Goal: Information Seeking & Learning: Learn about a topic

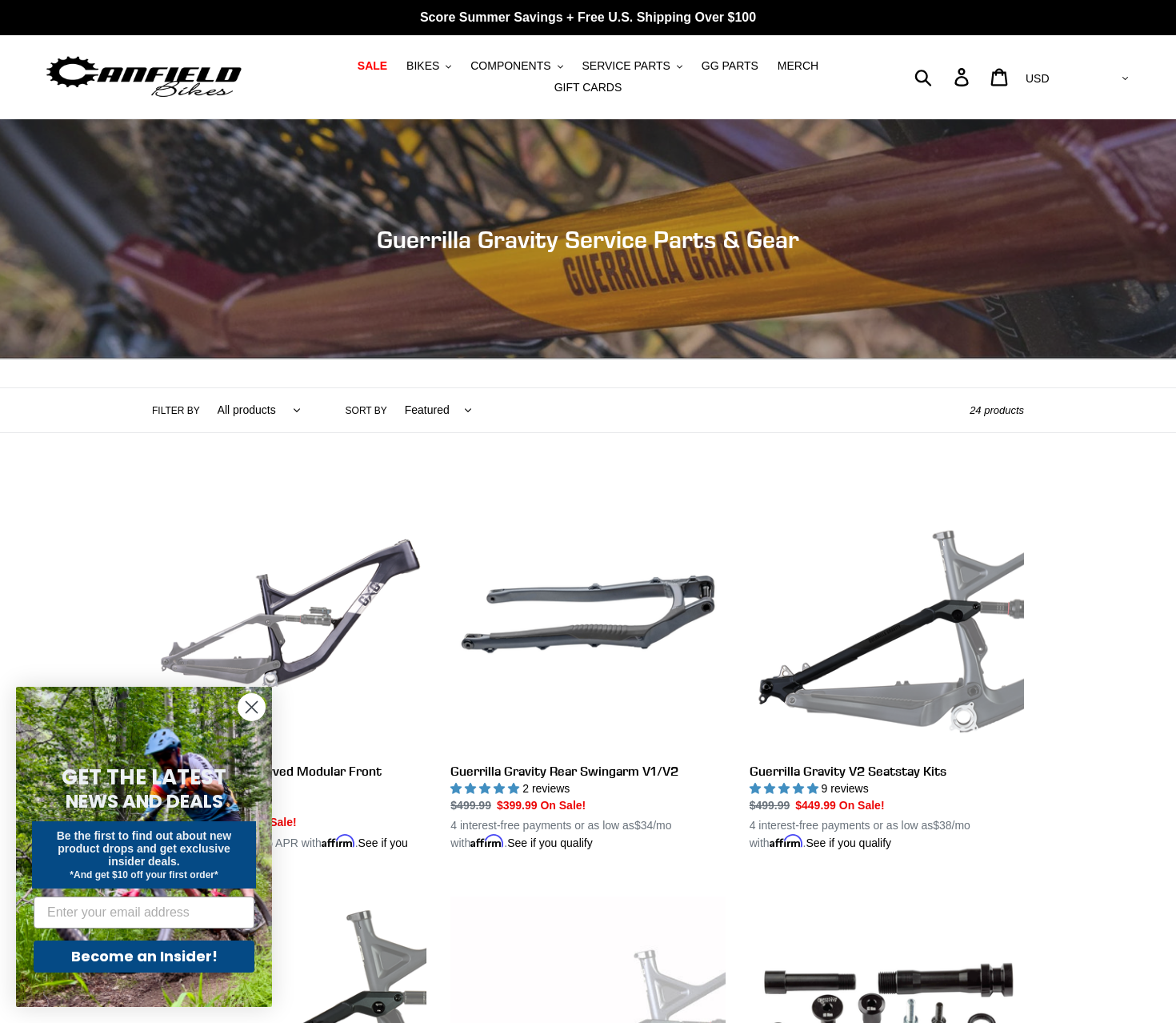
click at [237, 706] on form "GET THE LATEST NEWS AND DEALS Be the first to find out about new product drops …" at bounding box center [144, 847] width 256 height 320
click at [247, 708] on circle "Close dialog" at bounding box center [251, 707] width 26 height 26
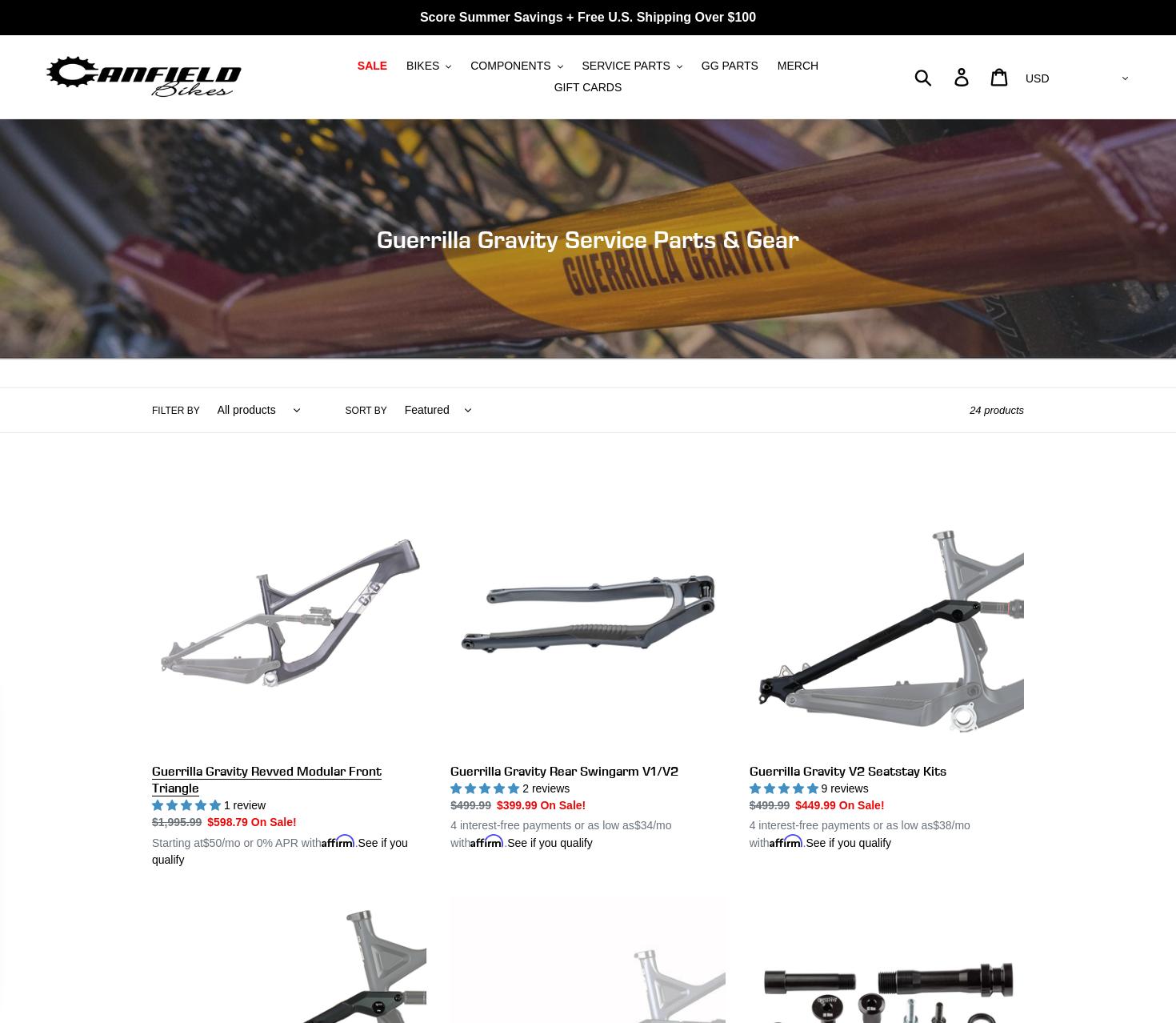
click at [301, 662] on link "Guerrilla Gravity Revved Modular Front Triangle" at bounding box center [289, 672] width 274 height 391
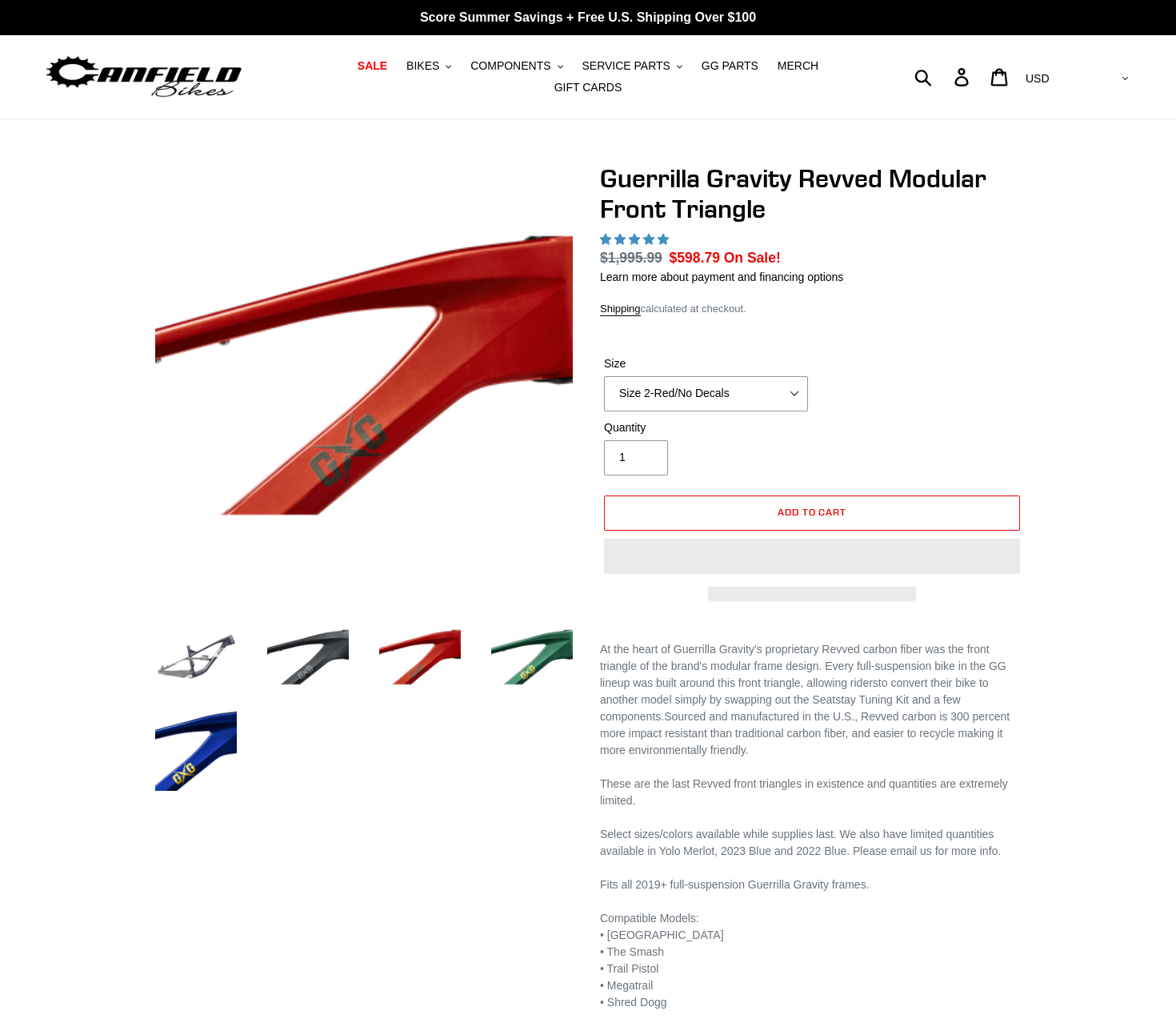
select select "highest-rating"
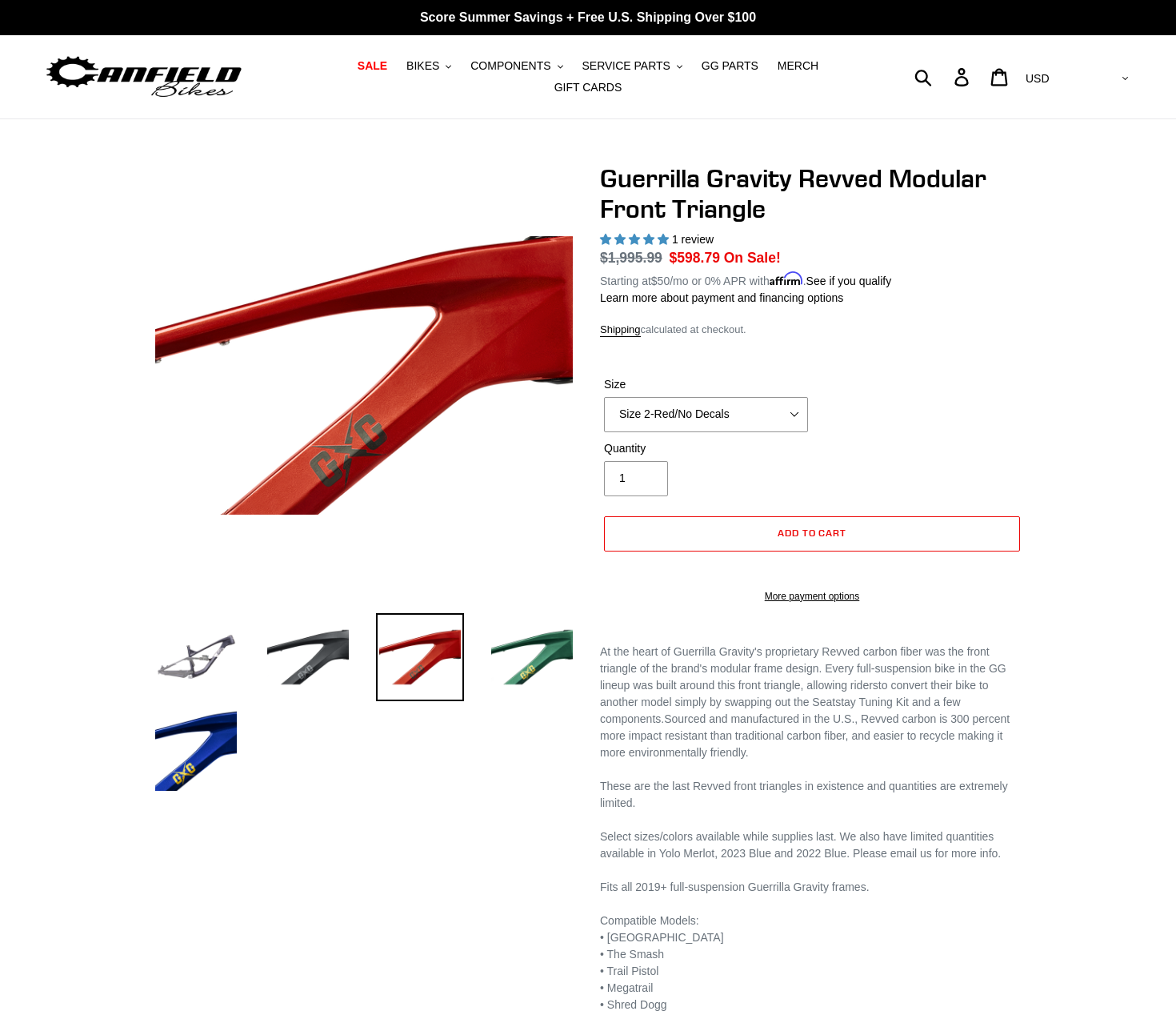
click at [694, 383] on div "Size Size 2-Gloss Black/No Decals Size 2-Black/Red Decals Size 2-Black/Silver D…" at bounding box center [706, 404] width 212 height 56
click at [689, 405] on select "Size 2-Gloss Black/No Decals Size 2-Black/Red Decals Size 2-Black/Silver Decals…" at bounding box center [706, 414] width 204 height 35
click at [604, 397] on select "Size 2-Gloss Black/No Decals Size 2-Black/Red Decals Size 2-Black/Silver Decals…" at bounding box center [706, 414] width 204 height 35
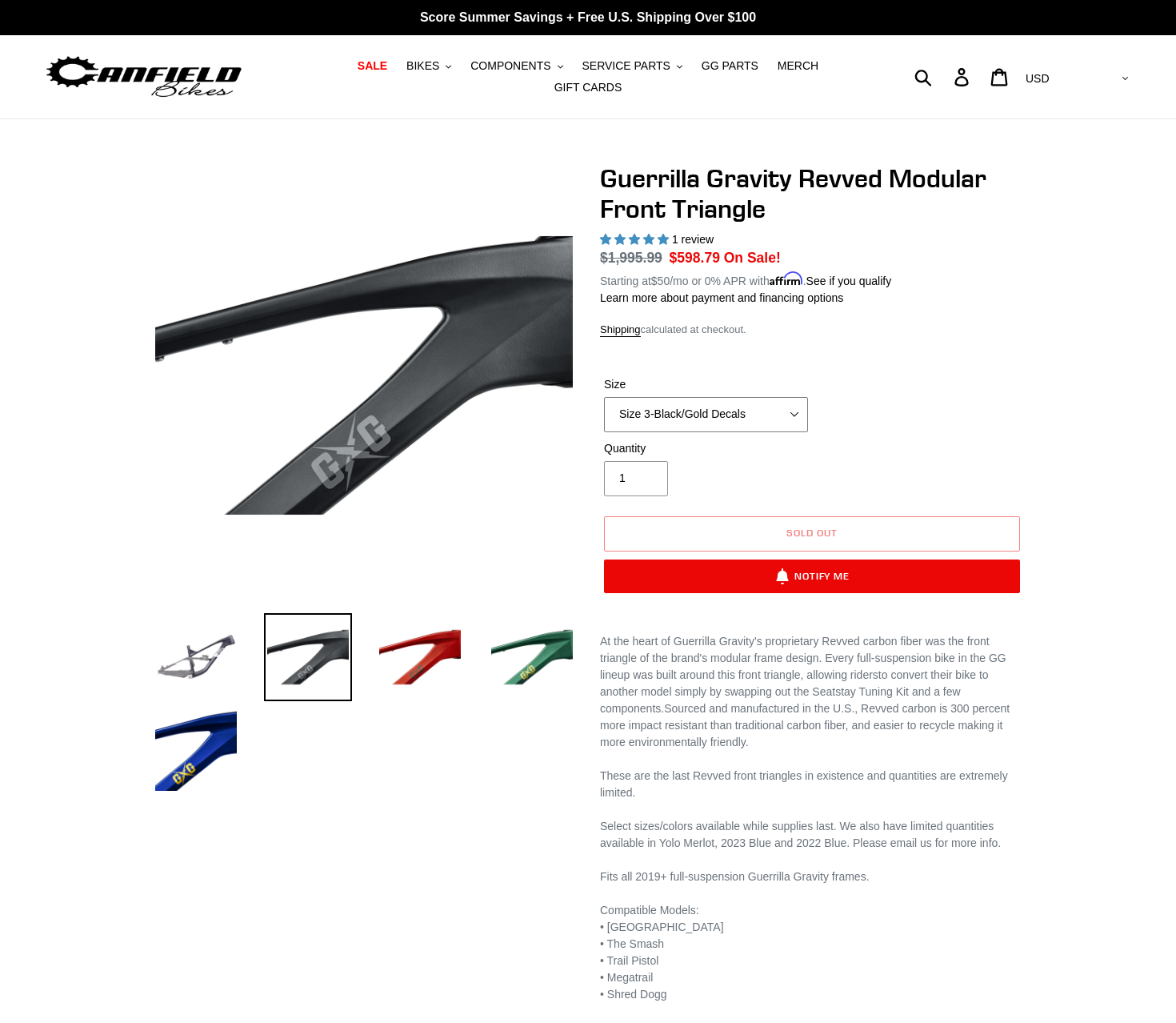
click at [729, 414] on select "Size 2-Gloss Black/No Decals Size 2-Black/Red Decals Size 2-Black/Silver Decals…" at bounding box center [706, 414] width 204 height 35
click at [604, 397] on select "Size 2-Gloss Black/No Decals Size 2-Black/Red Decals Size 2-Black/Silver Decals…" at bounding box center [706, 414] width 204 height 35
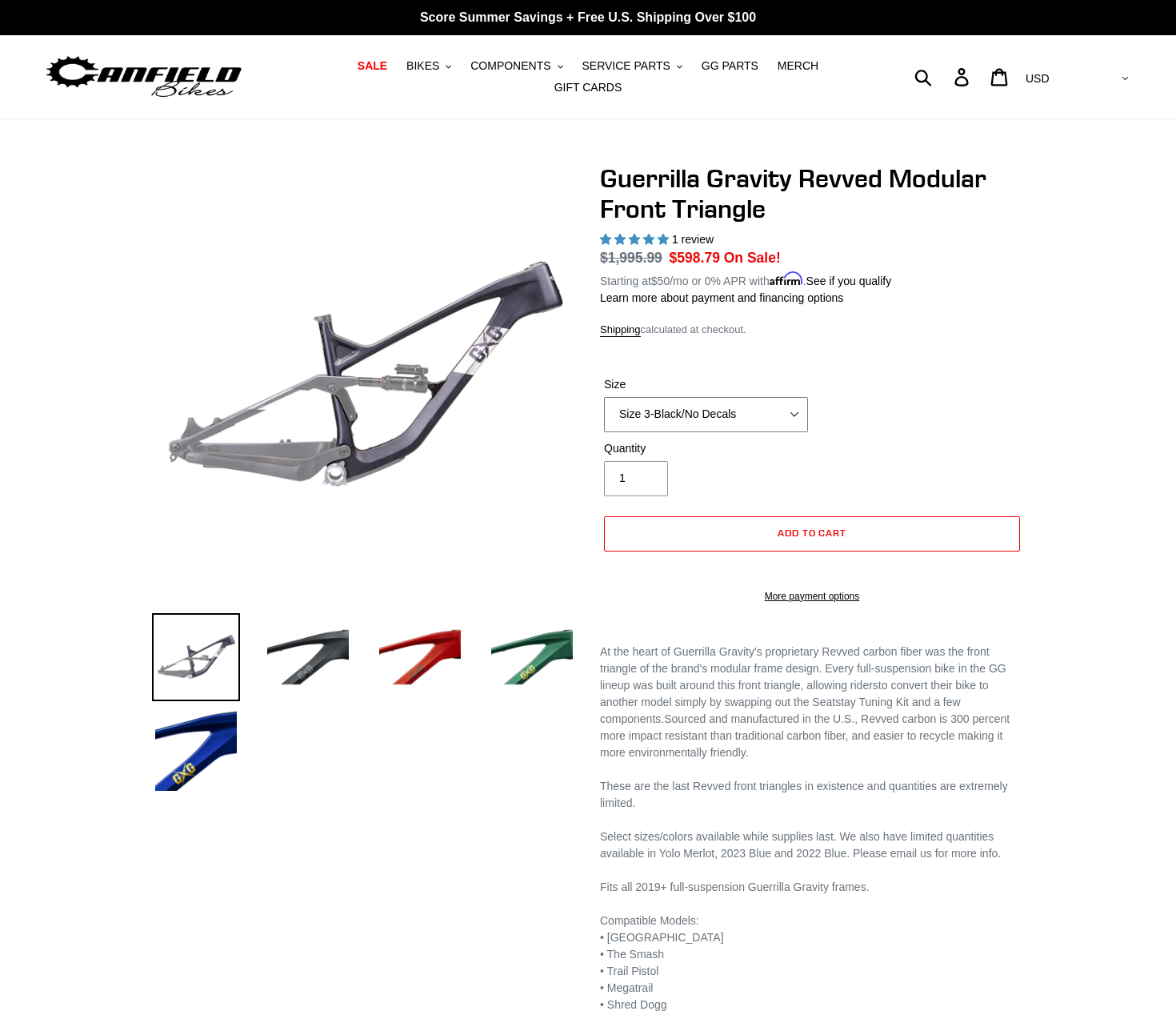
click at [716, 397] on select "Size 2-Gloss Black/No Decals Size 2-Black/Red Decals Size 2-Black/Silver Decals…" at bounding box center [706, 414] width 204 height 35
click at [604, 397] on select "Size 2-Gloss Black/No Decals Size 2-Black/Red Decals Size 2-Black/Silver Decals…" at bounding box center [706, 414] width 204 height 35
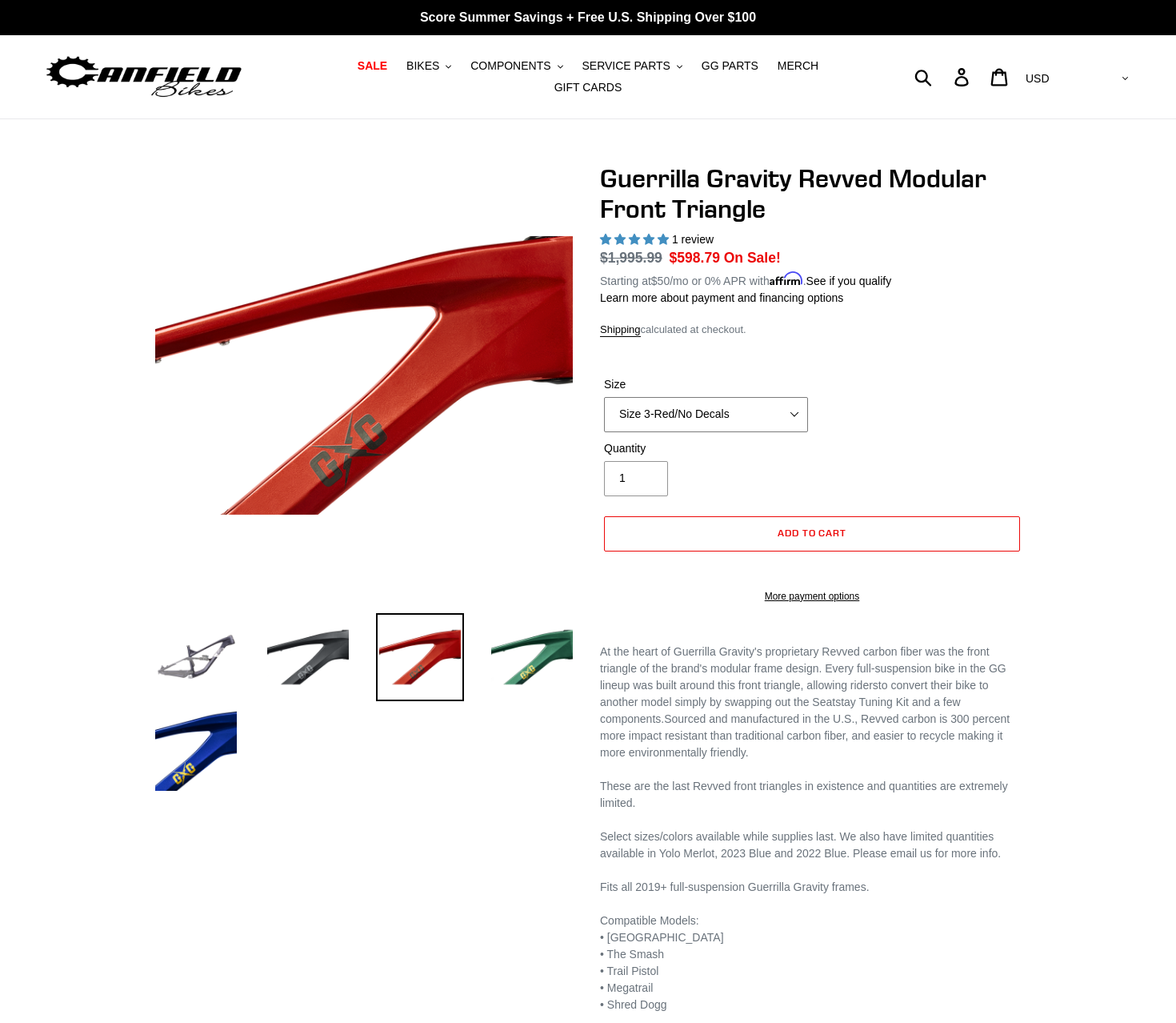
click at [707, 411] on select "Size 2-Gloss Black/No Decals Size 2-Black/Red Decals Size 2-Black/Silver Decals…" at bounding box center [706, 414] width 204 height 35
click at [604, 397] on select "Size 2-Gloss Black/No Decals Size 2-Black/Red Decals Size 2-Black/Silver Decals…" at bounding box center [706, 414] width 204 height 35
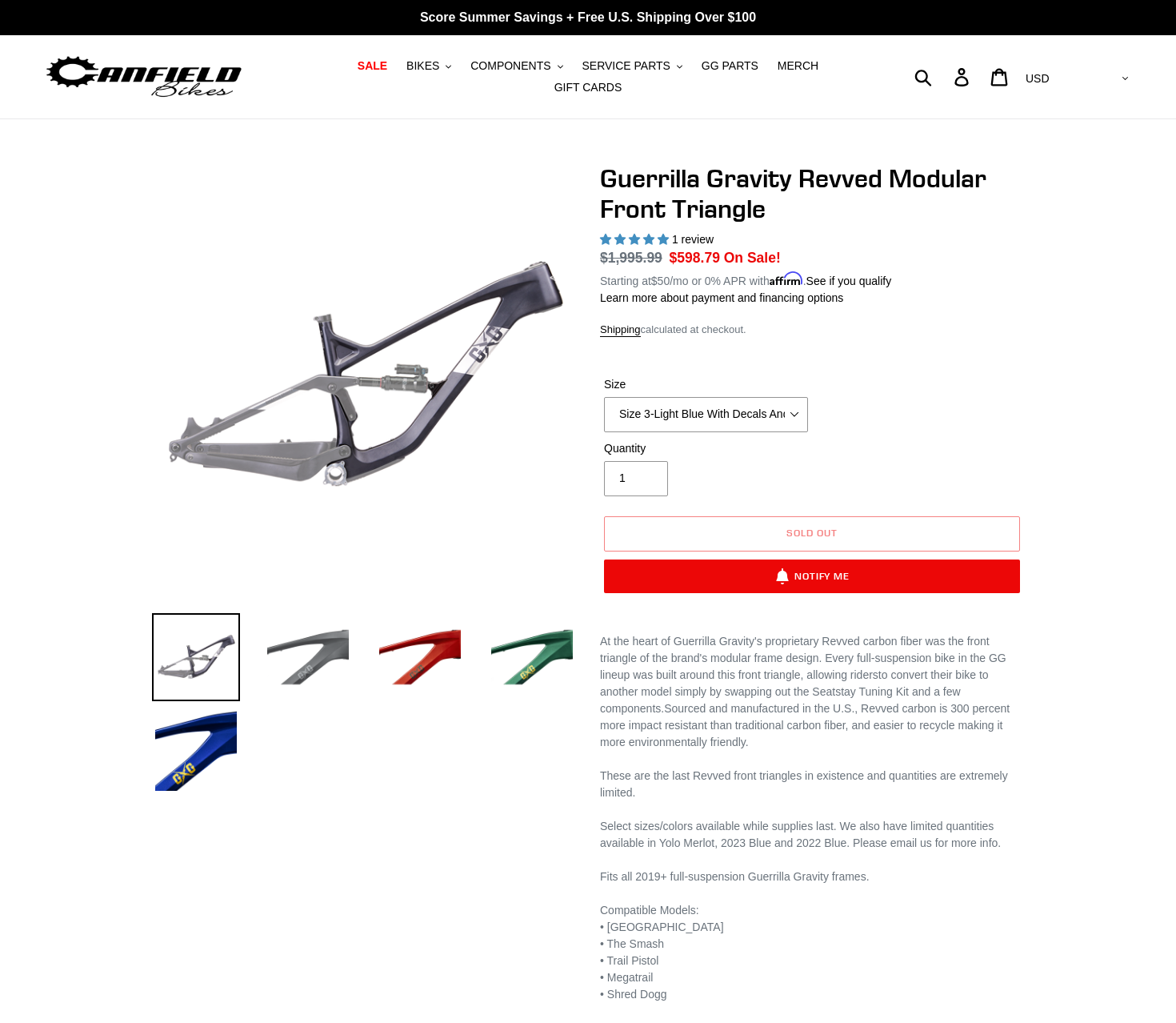
click at [292, 672] on img at bounding box center [308, 657] width 88 height 88
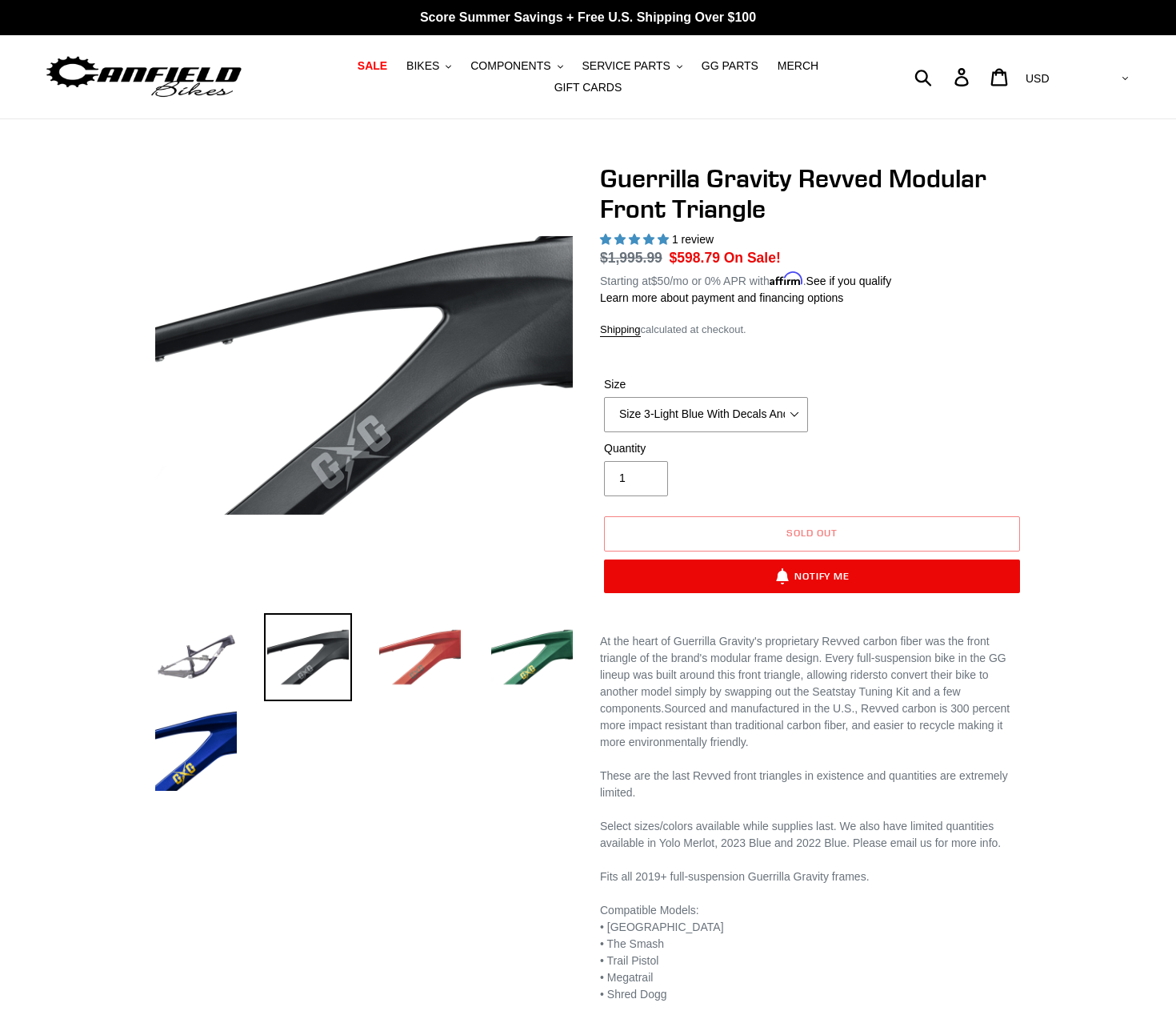
click at [413, 661] on img at bounding box center [420, 657] width 88 height 88
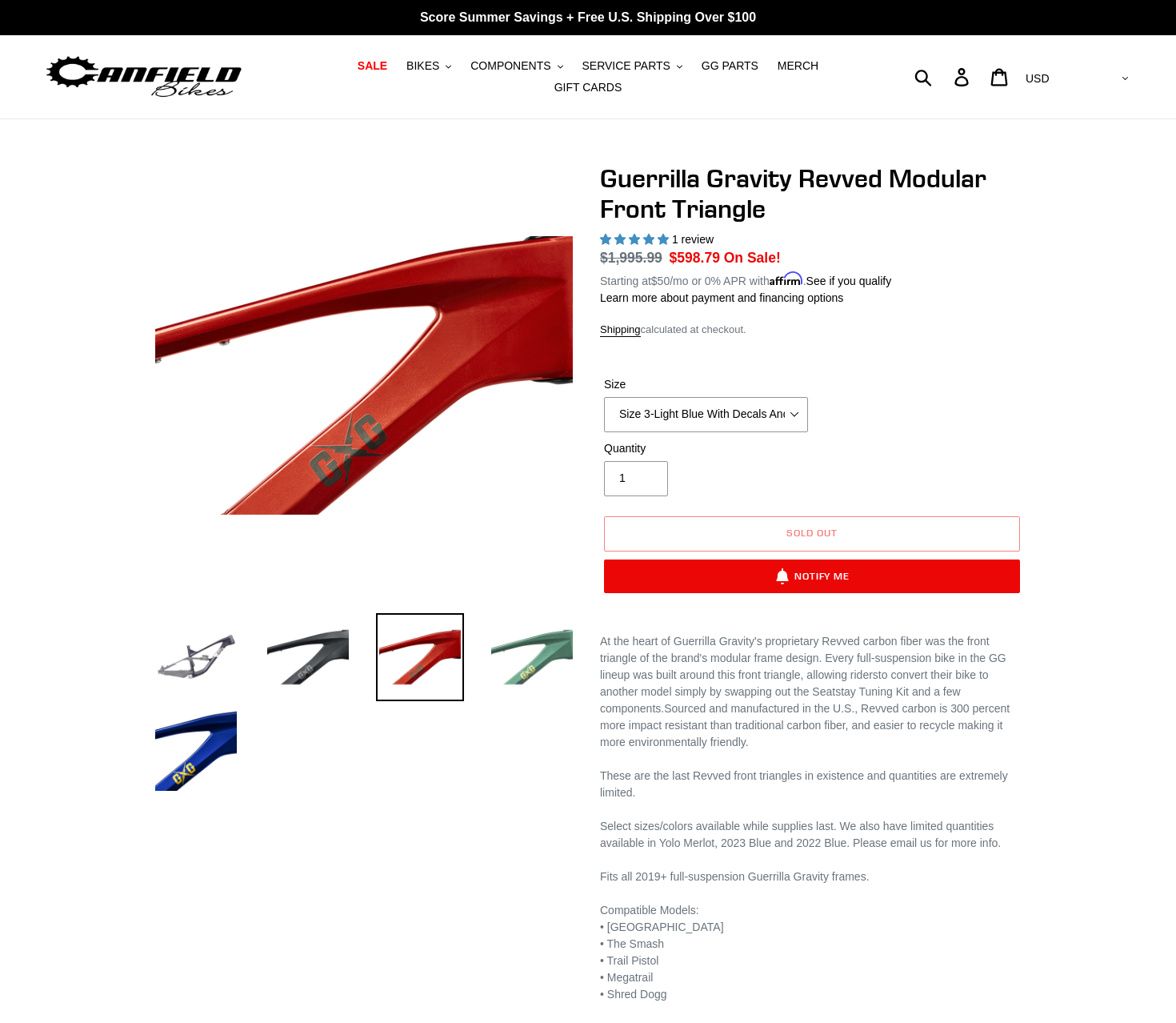
click at [534, 661] on img at bounding box center [532, 657] width 88 height 88
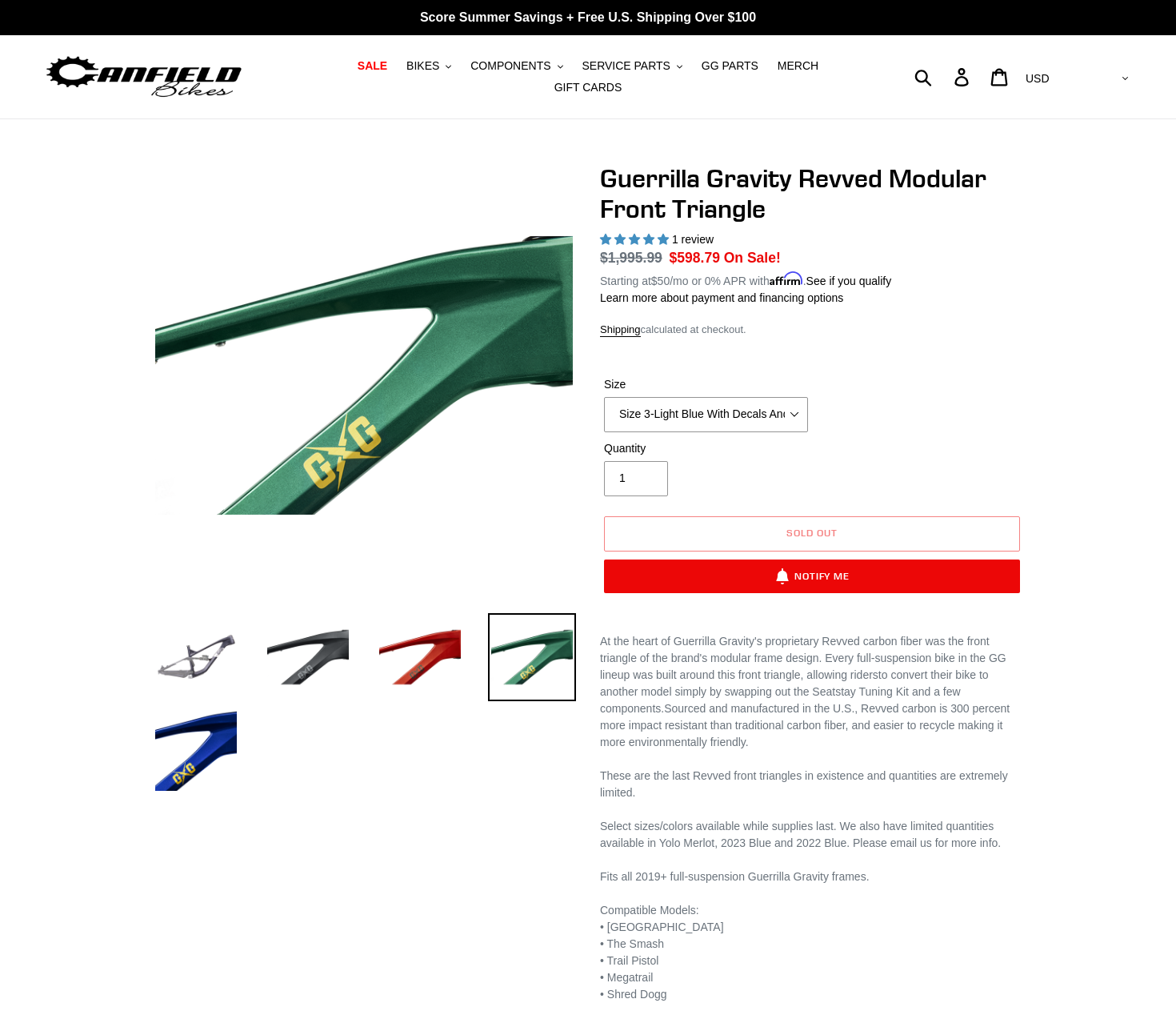
click at [183, 791] on div "Previous slide" at bounding box center [576, 634] width 896 height 941
click at [192, 772] on img at bounding box center [196, 750] width 88 height 88
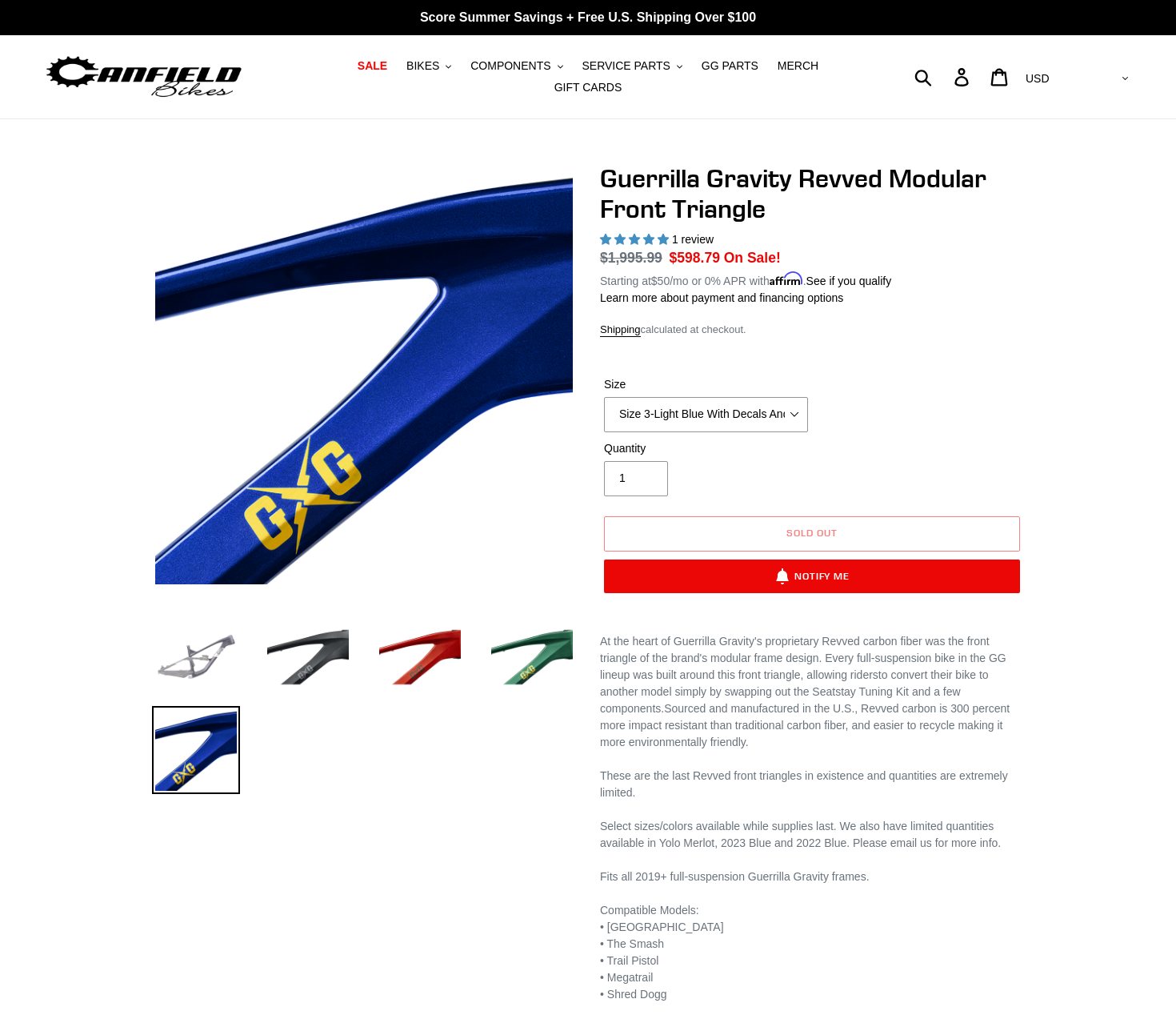
click at [210, 632] on img at bounding box center [196, 657] width 88 height 88
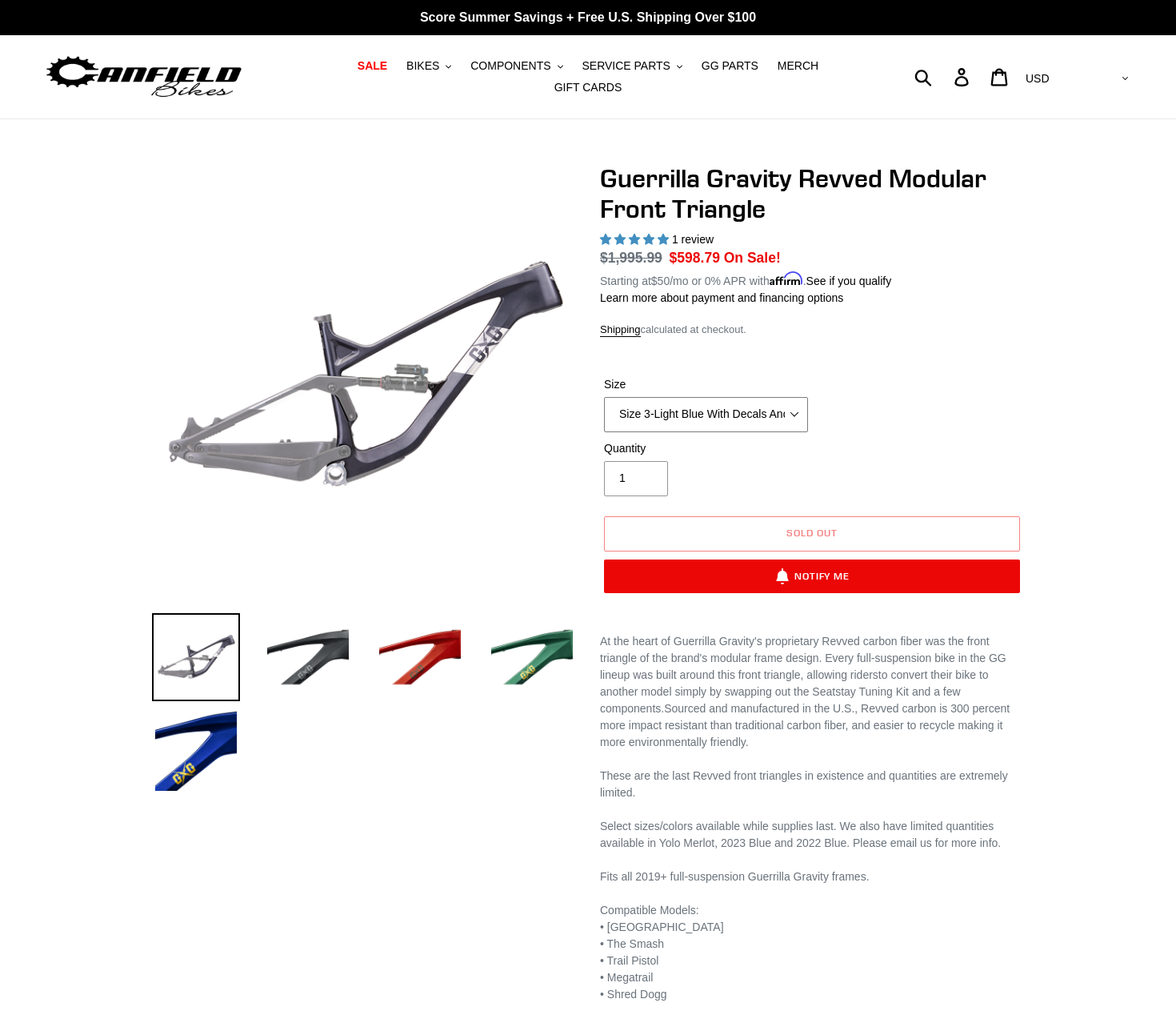
click at [650, 397] on select "Size 2-Gloss Black/No Decals Size 2-Black/Red Decals Size 2-Black/Silver Decals…" at bounding box center [706, 414] width 204 height 35
select select "Size 3-Gray/With Decals"
click at [604, 397] on select "Size 2-Gloss Black/No Decals Size 2-Black/Red Decals Size 2-Black/Silver Decals…" at bounding box center [706, 414] width 204 height 35
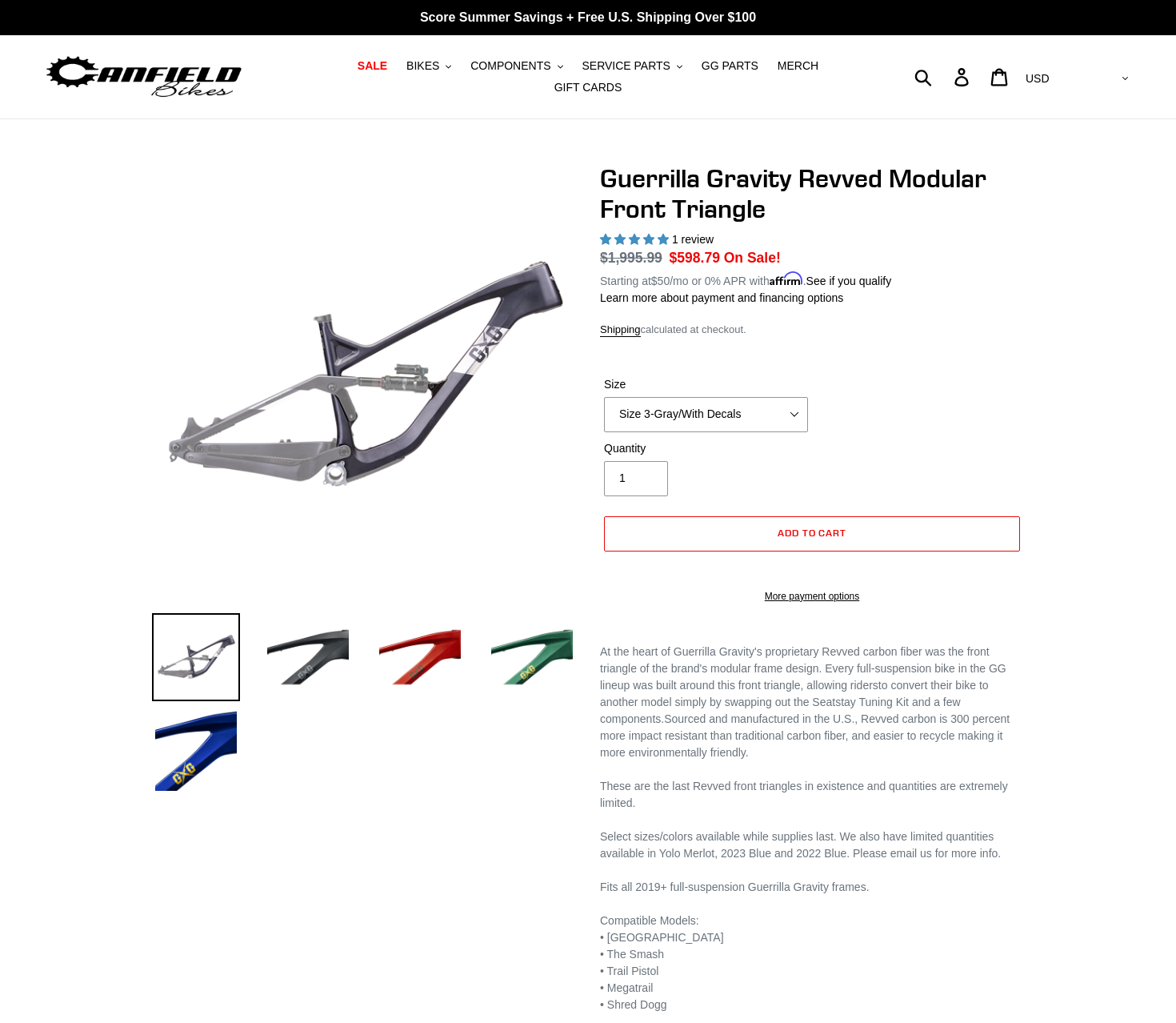
click at [726, 423] on div "Size Size 2-Gloss Black/No Decals Size 2-Black/Red Decals Size 2-Black/Silver D…" at bounding box center [812, 408] width 424 height 64
click at [730, 397] on select "Size 2-Gloss Black/No Decals Size 2-Black/Red Decals Size 2-Black/Silver Decals…" at bounding box center [706, 414] width 204 height 35
click at [865, 351] on form "Size Size 2-Gloss Black/No Decals Size 2-Black/Red Decals Size 2-Black/Silver D…" at bounding box center [812, 484] width 424 height 269
click at [635, 479] on input "1" at bounding box center [636, 478] width 64 height 35
click at [814, 451] on div "Quantity 1" at bounding box center [812, 472] width 424 height 64
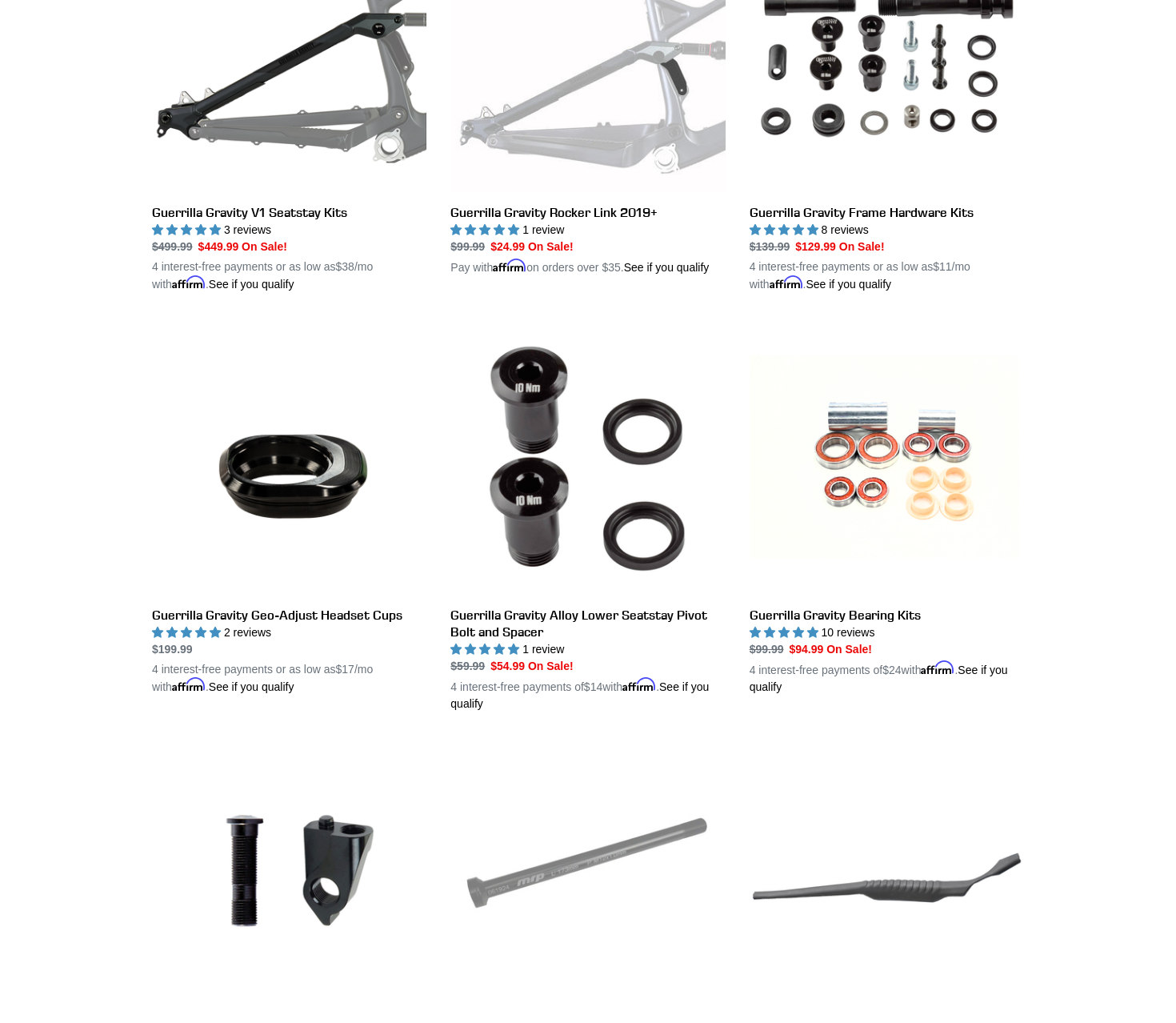
scroll to position [720, 0]
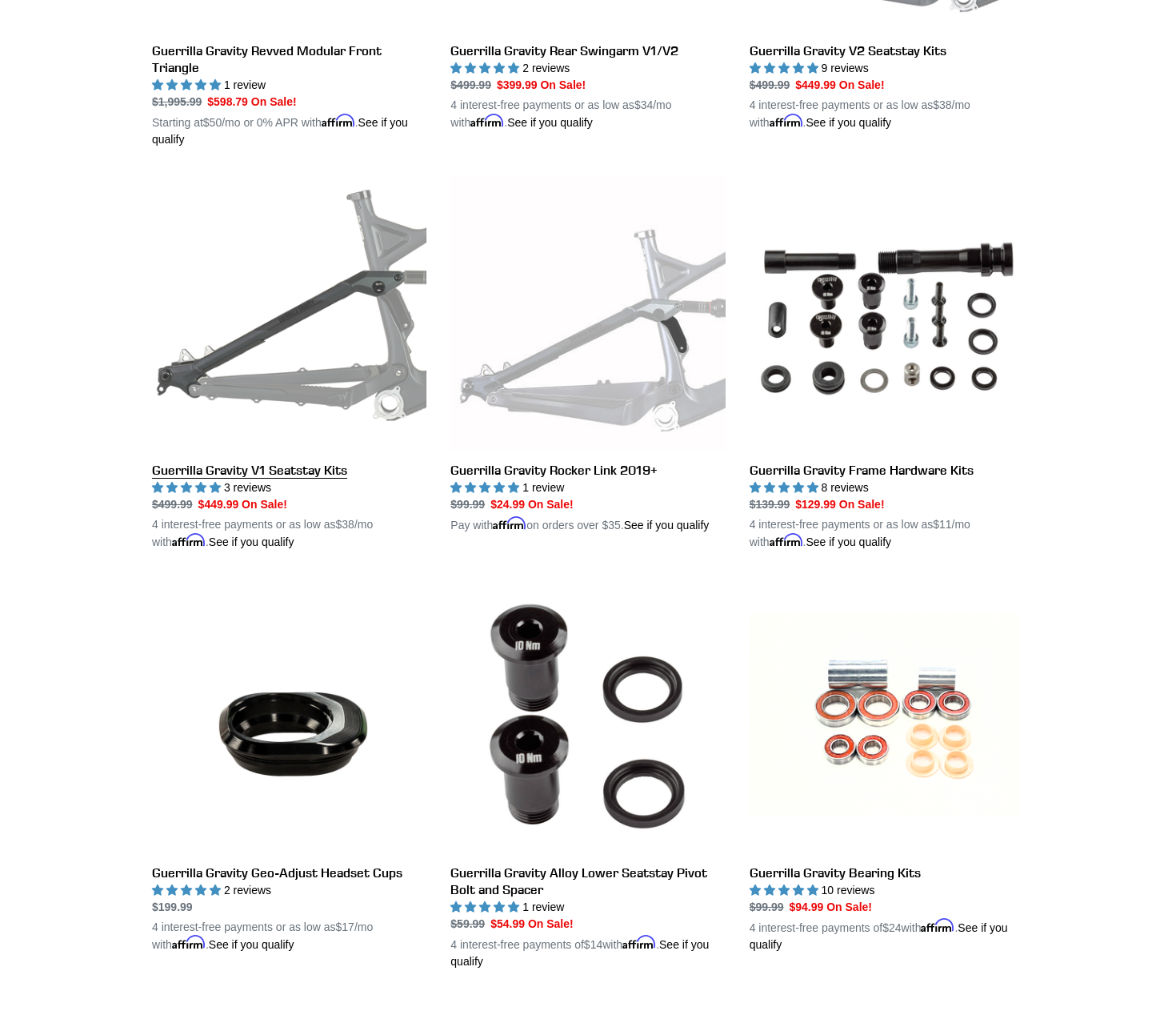
click at [339, 462] on link "Guerrilla Gravity V1 Seatstay Kits" at bounding box center [289, 363] width 274 height 375
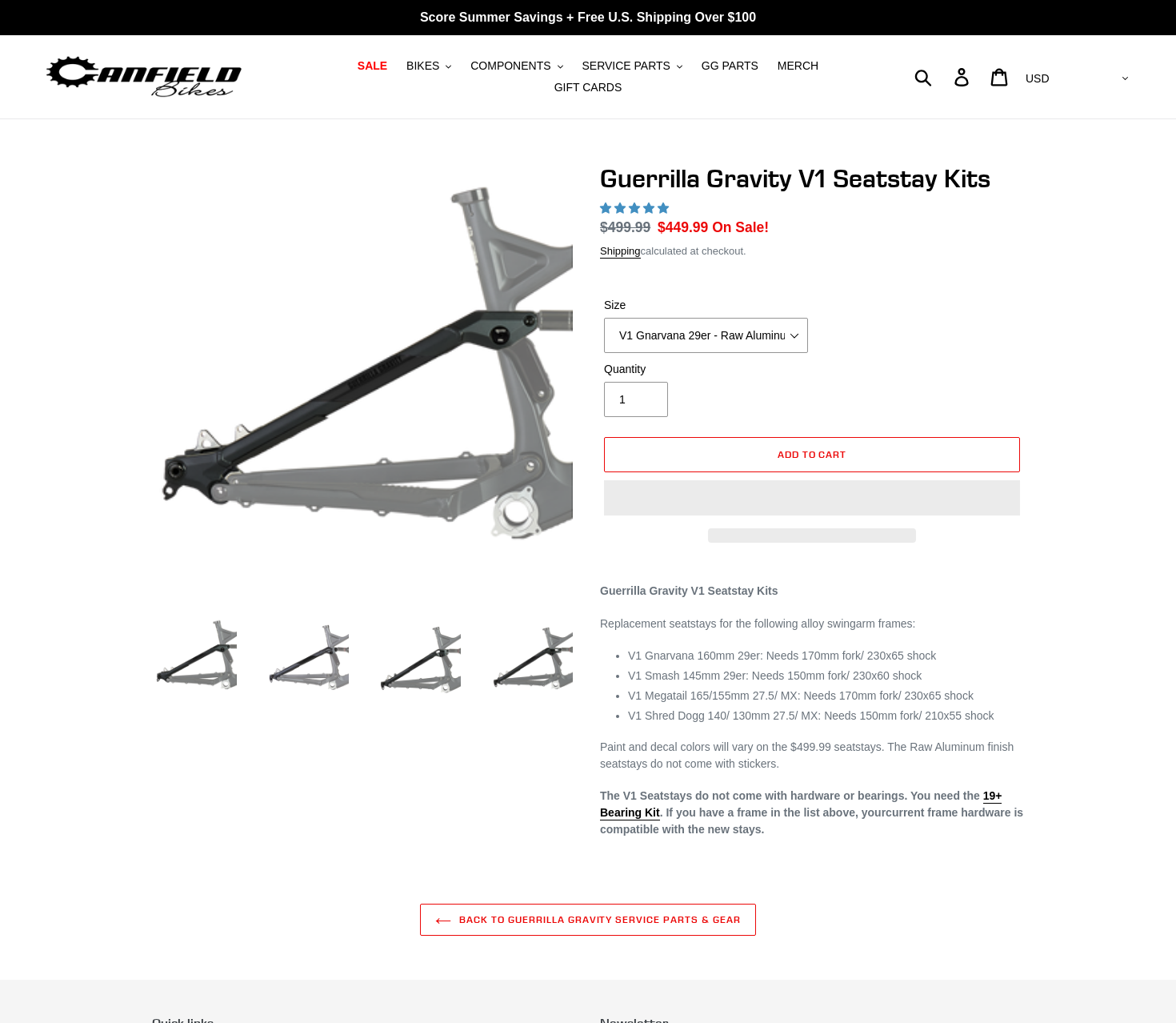
select select "highest-rating"
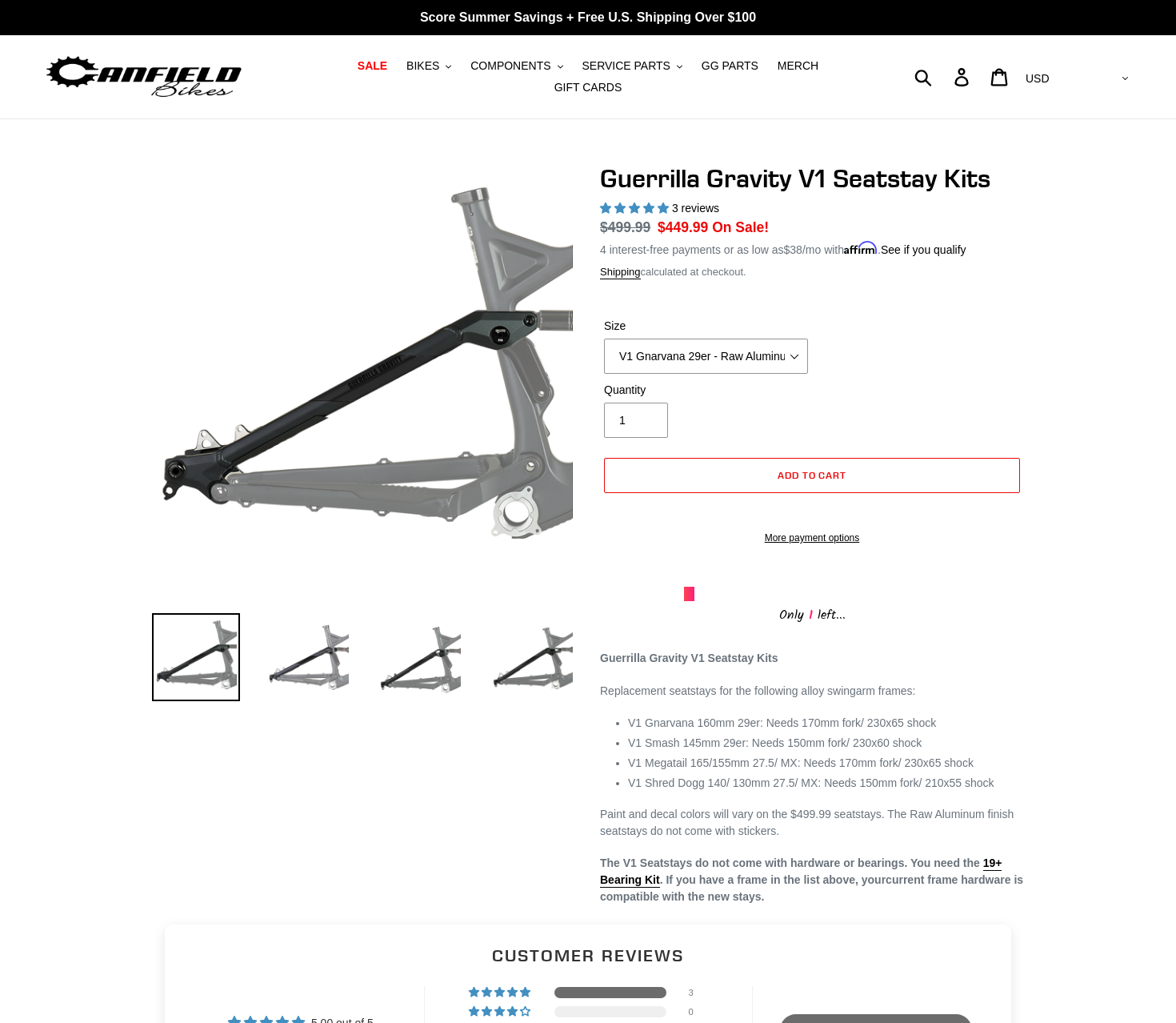
click at [352, 665] on li at bounding box center [407, 661] width 112 height 93
click at [321, 652] on img at bounding box center [308, 657] width 88 height 88
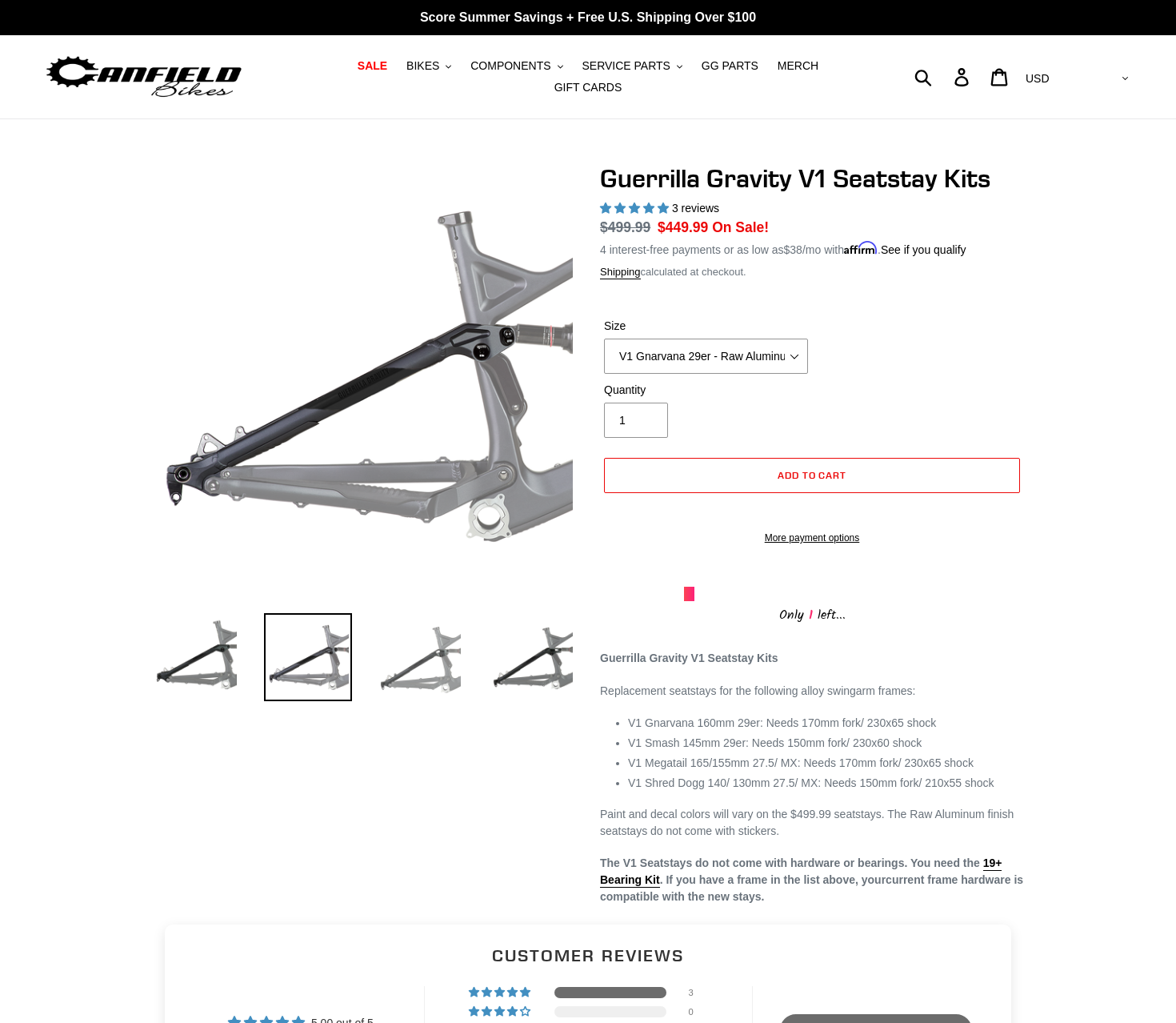
click at [386, 649] on img at bounding box center [420, 657] width 88 height 88
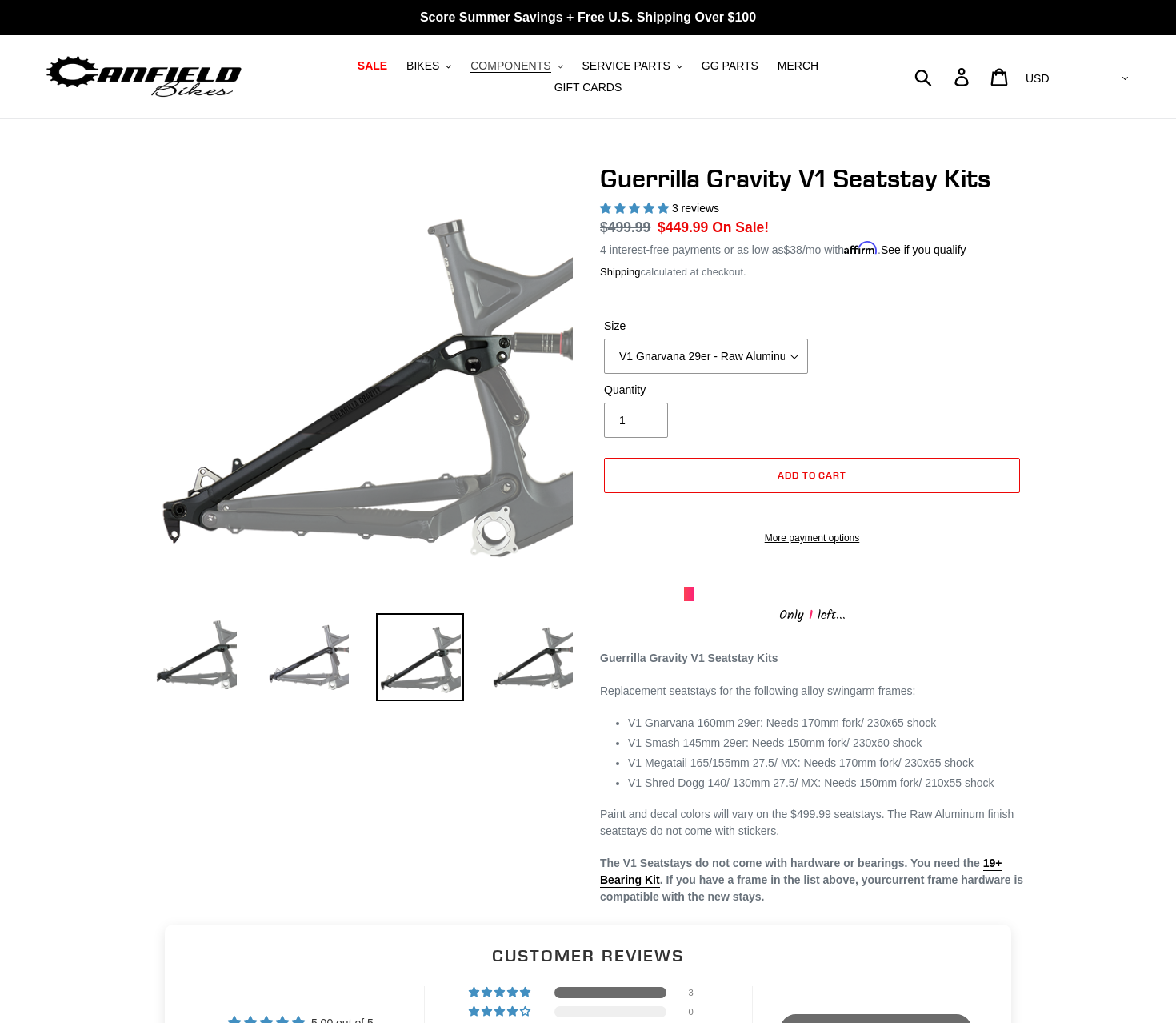
click at [486, 77] on button "COMPONENTS .cls-1{fill:#231f20}" at bounding box center [517, 66] width 108 height 21
click at [398, 77] on button "BIKES .cls-1{fill:#231f20}" at bounding box center [428, 66] width 61 height 21
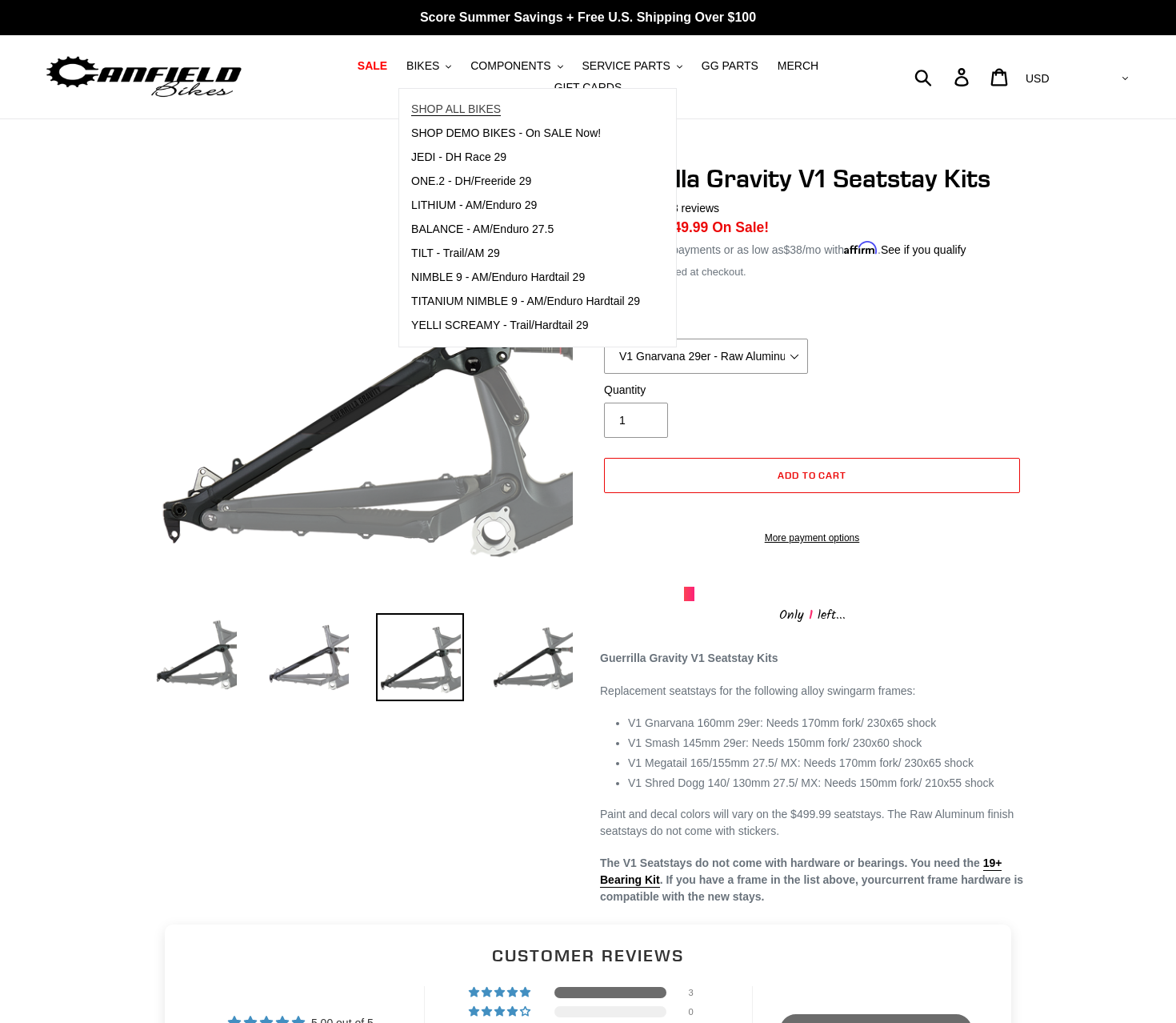
click at [411, 114] on span "SHOP ALL BIKES" at bounding box center [456, 109] width 90 height 14
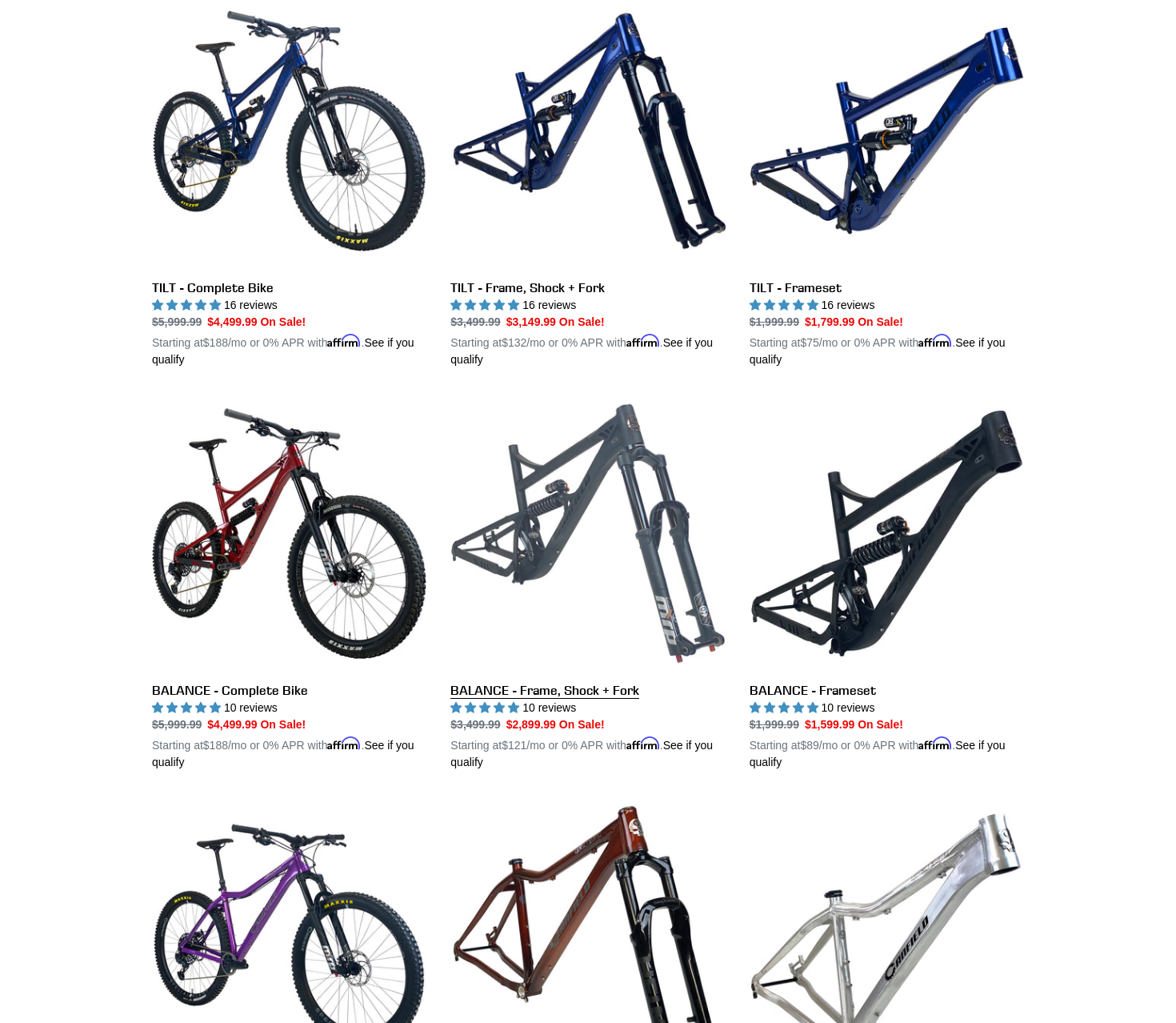
scroll to position [400, 0]
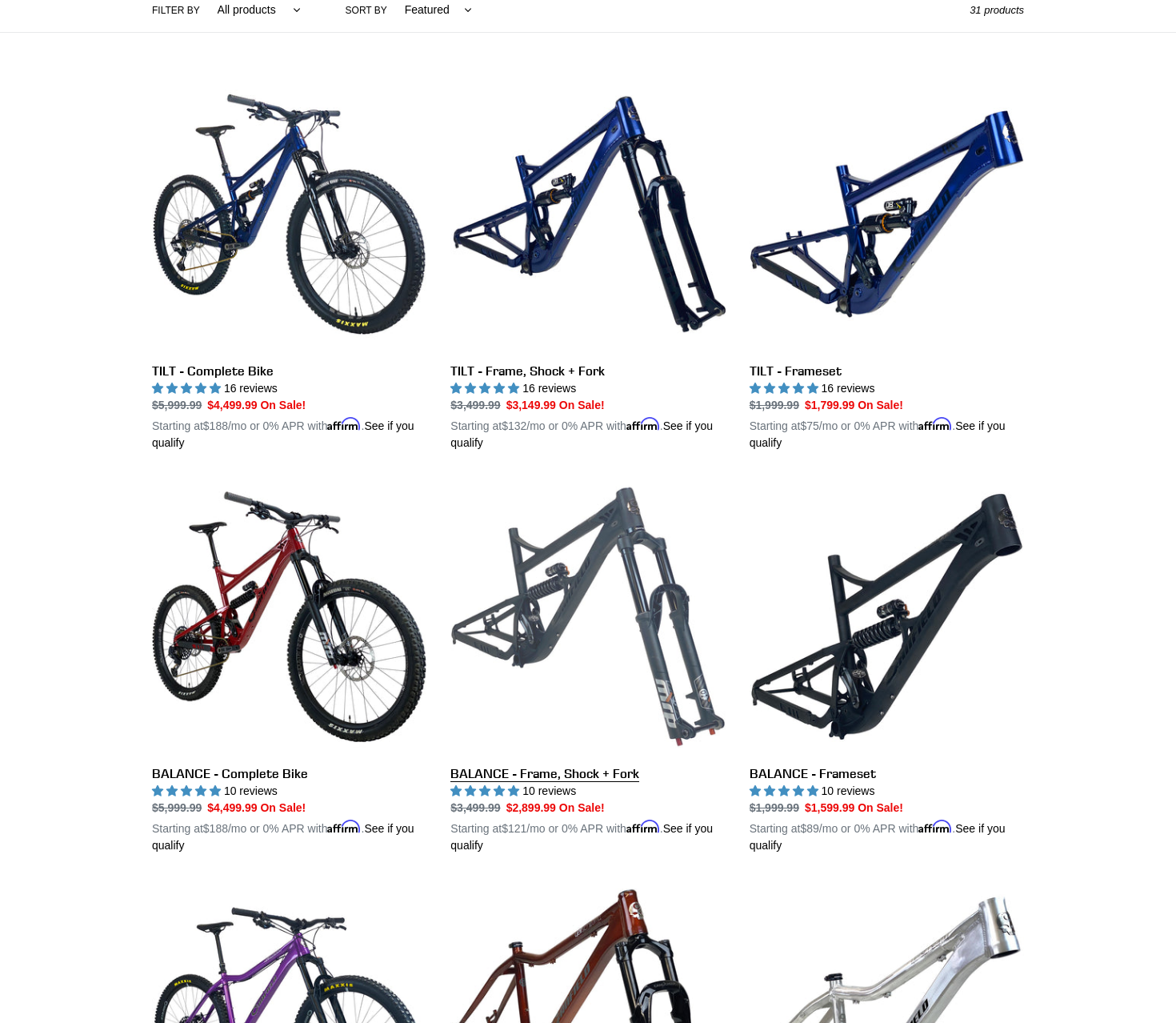
click at [644, 666] on link "BALANCE - Frame, Shock + Fork" at bounding box center [588, 666] width 274 height 375
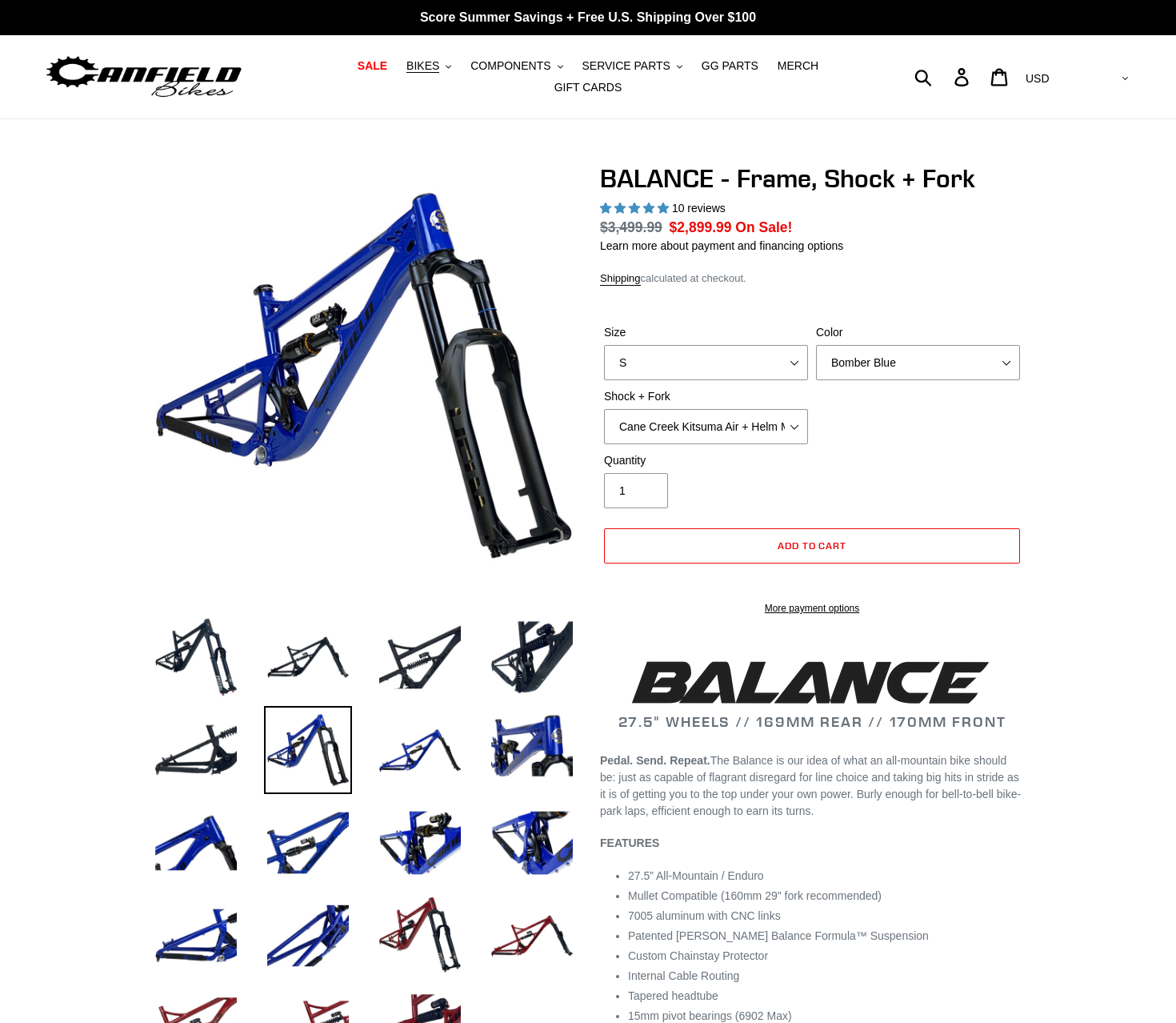
select select "highest-rating"
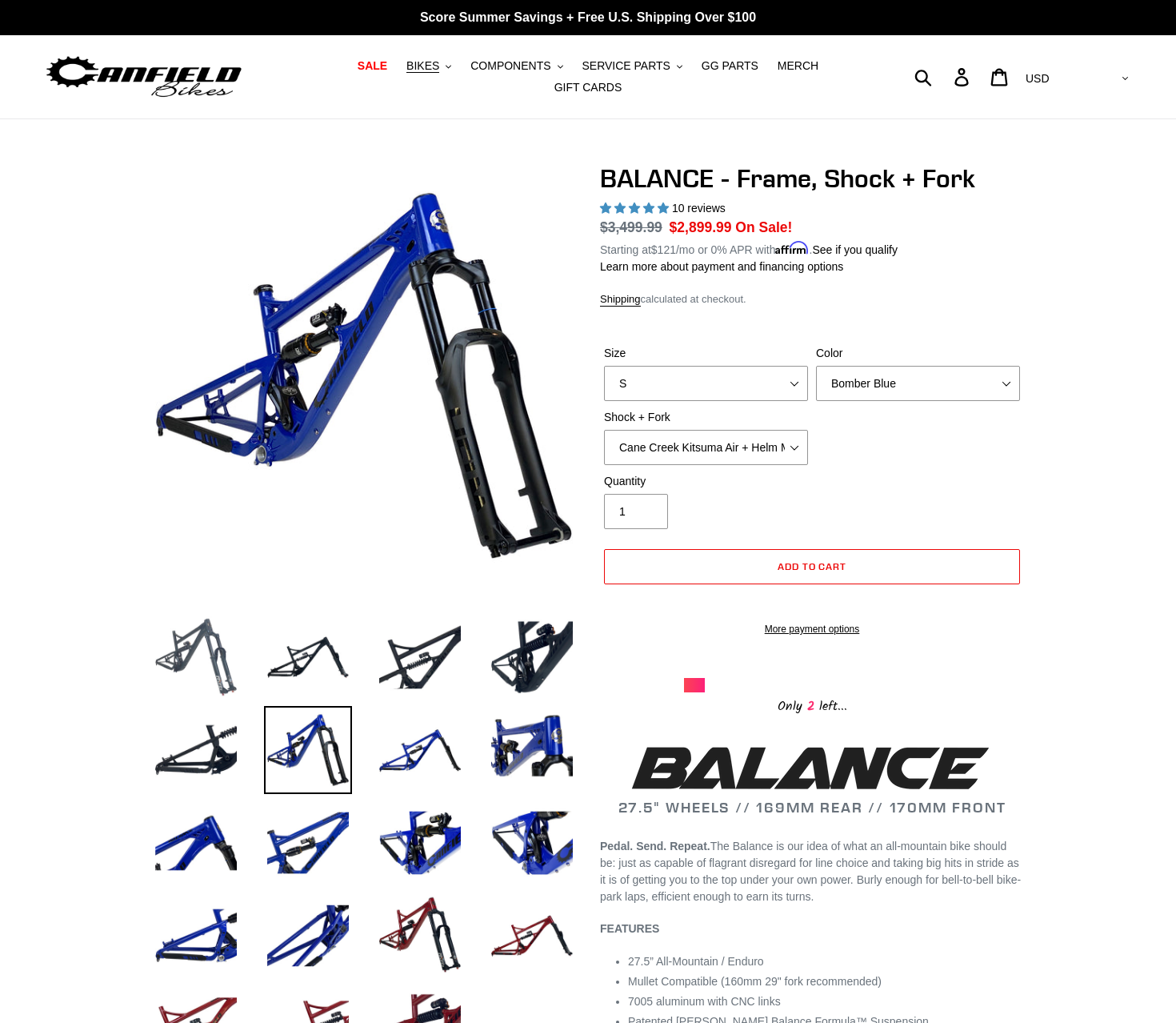
click at [231, 657] on img at bounding box center [196, 657] width 88 height 88
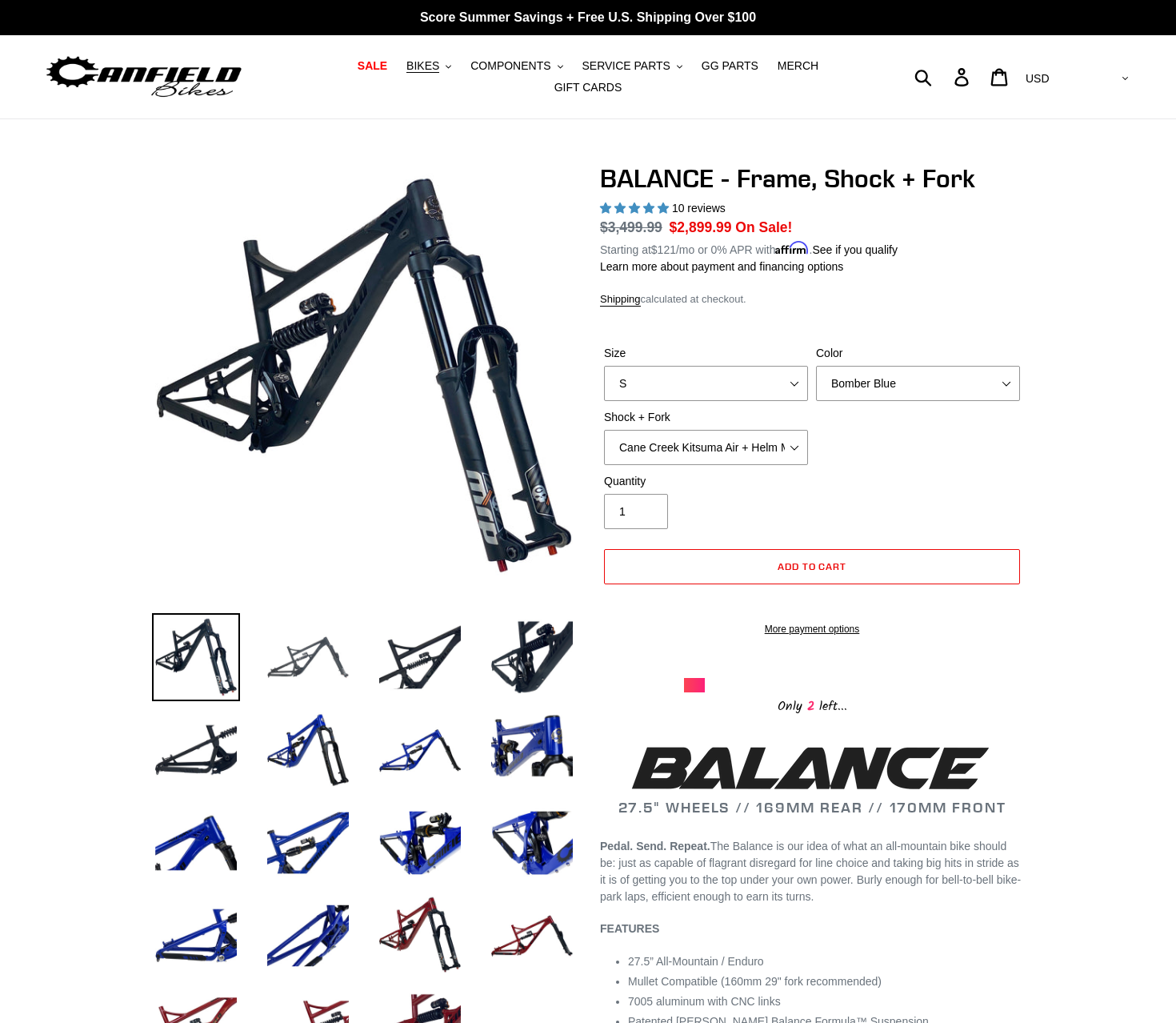
click at [297, 647] on img at bounding box center [308, 657] width 88 height 88
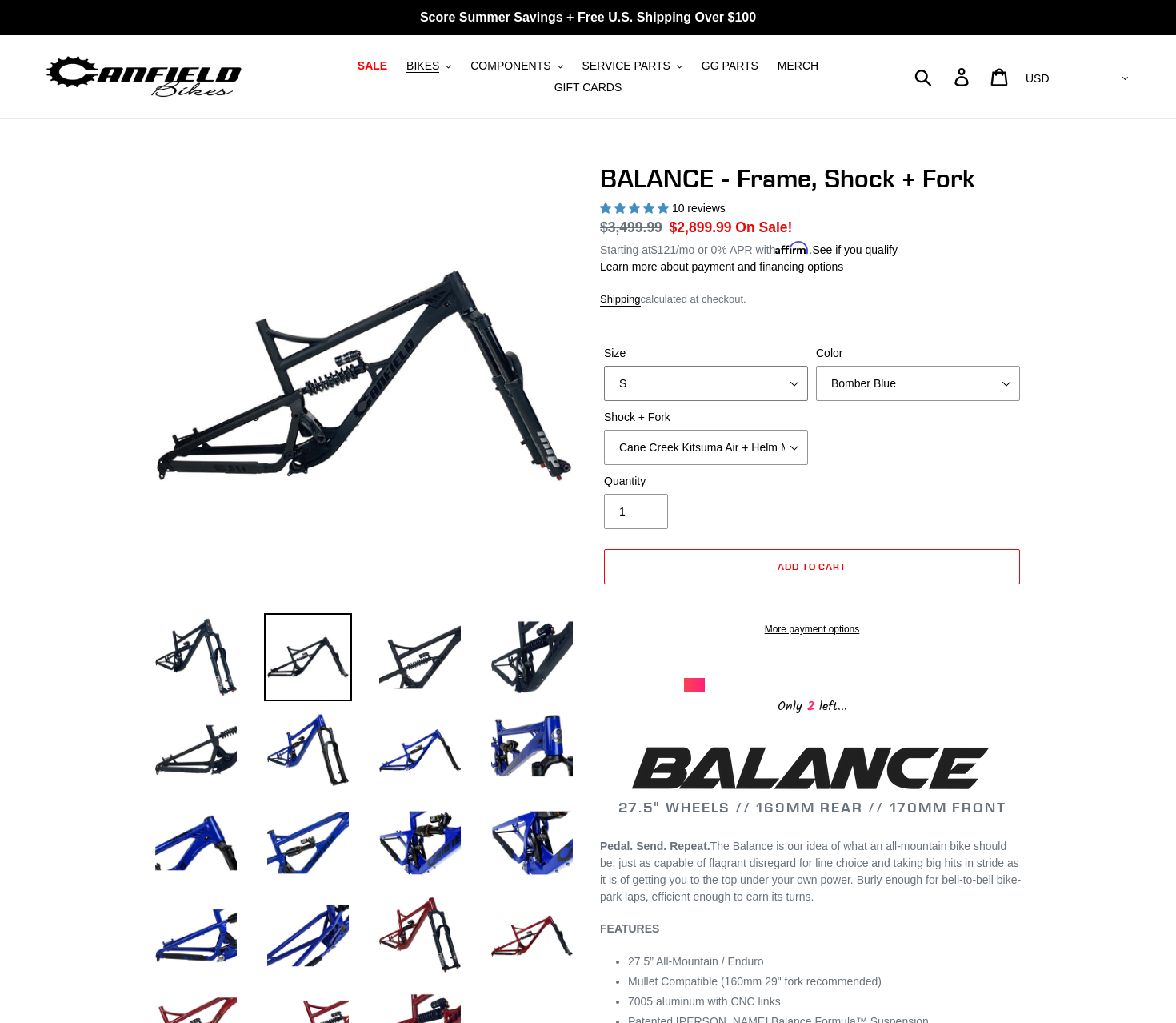
click at [704, 389] on select "S M L XL" at bounding box center [706, 383] width 204 height 35
select select "L"
click at [604, 366] on select "S M L XL" at bounding box center [706, 383] width 204 height 35
click at [872, 369] on select "Bomber Blue Goat's Blood Stealth Black" at bounding box center [918, 383] width 204 height 35
click at [816, 366] on select "Bomber Blue Goat's Blood Stealth Black" at bounding box center [918, 383] width 204 height 35
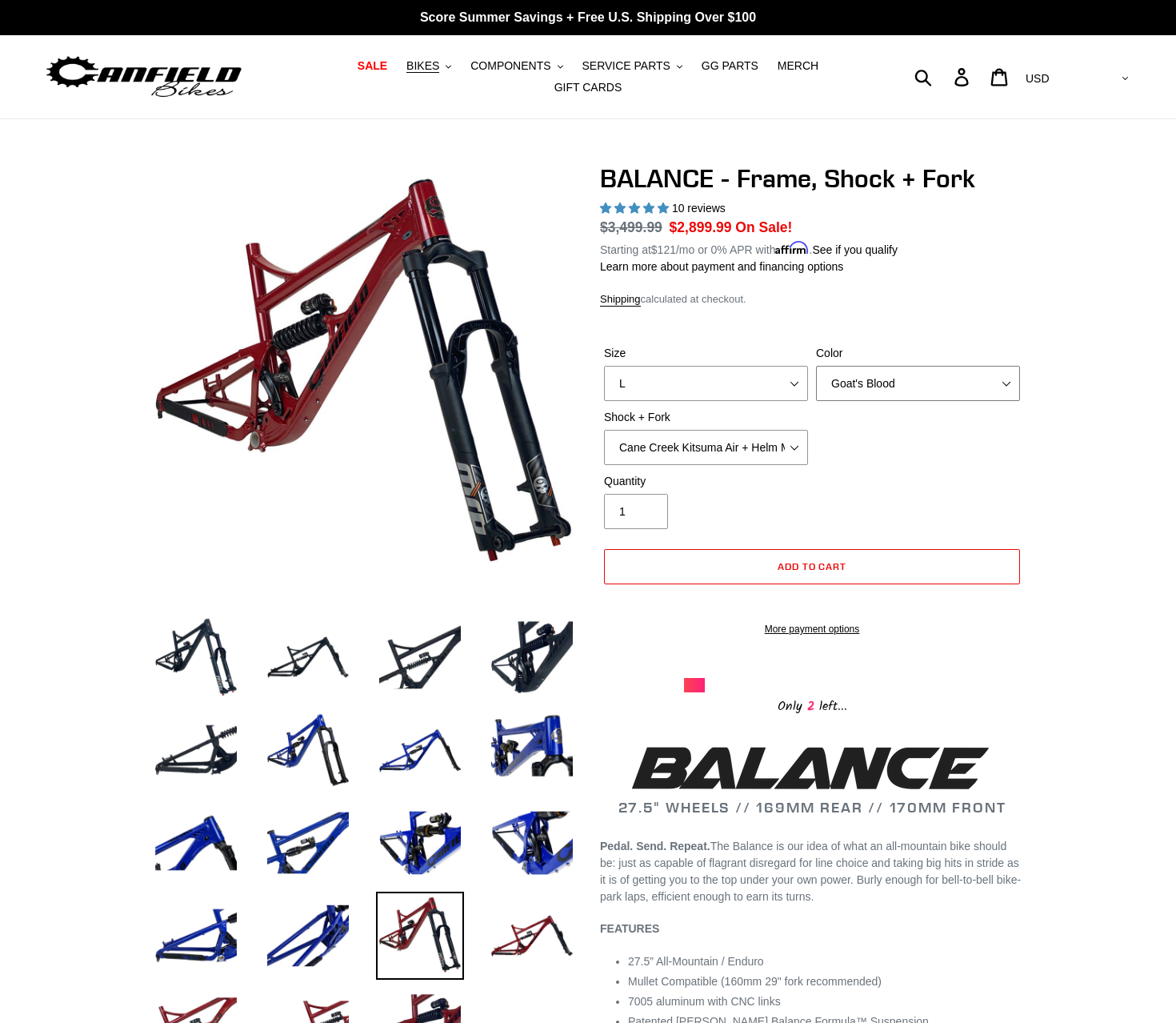
click at [886, 372] on select "Bomber Blue Goat's Blood Stealth Black" at bounding box center [918, 383] width 204 height 35
select select "Stealth Black"
click at [816, 366] on select "Bomber Blue Goat's Blood Stealth Black" at bounding box center [918, 383] width 204 height 35
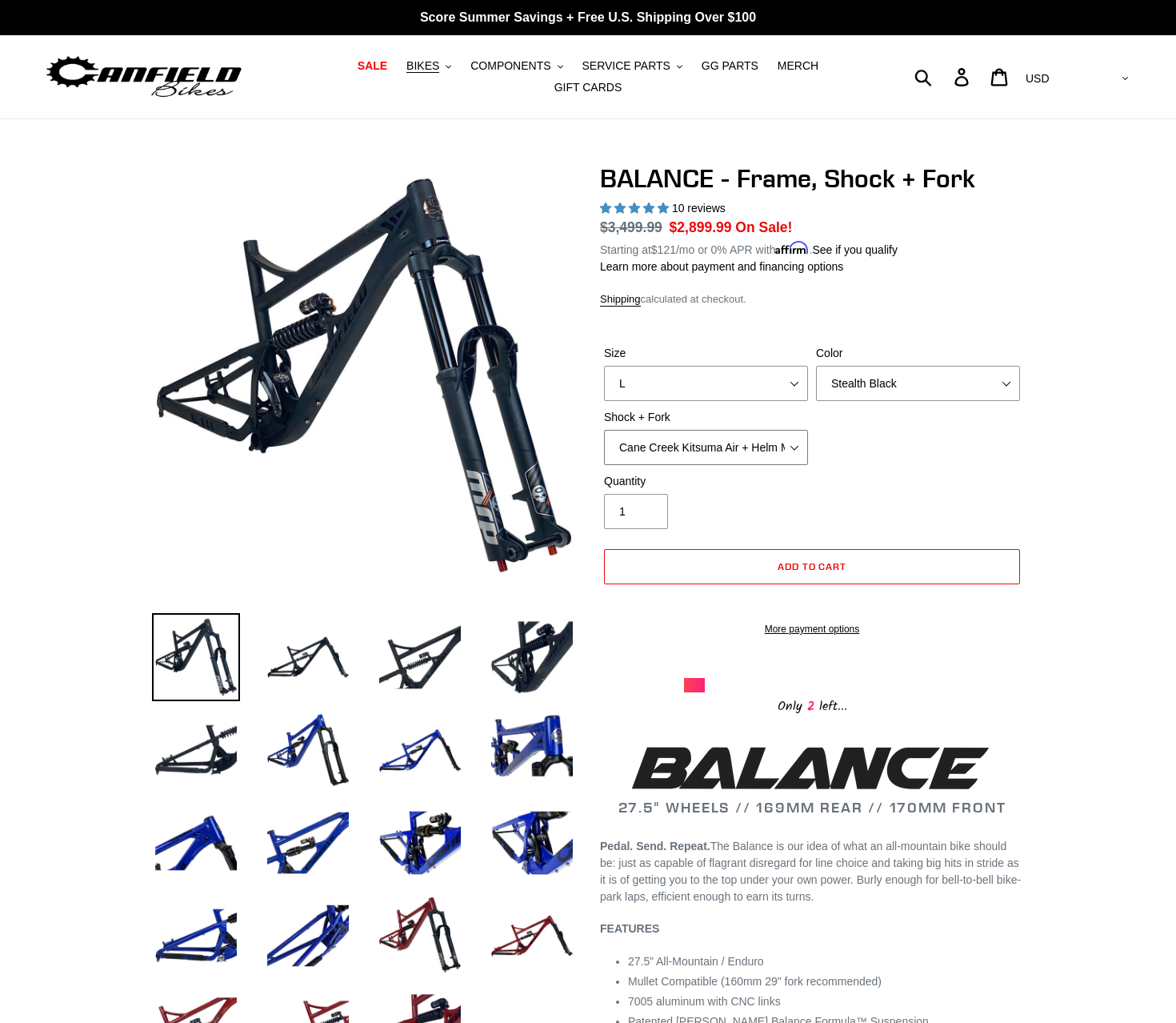
click at [639, 440] on select "Cane Creek Kitsuma Air + Helm MKII 27.5 170mm Fox Float X2 or DHX2 + Fox Float …" at bounding box center [706, 447] width 204 height 35
click at [604, 429] on select "Cane Creek Kitsuma Air + Helm MKII 27.5 170mm Fox Float X2 or DHX2 + Fox Float …" at bounding box center [706, 447] width 204 height 35
click at [653, 429] on select "Cane Creek Kitsuma Air + Helm MKII 27.5 170mm Fox Float X2 or DHX2 + Fox Float …" at bounding box center [706, 447] width 204 height 35
click at [604, 429] on select "Cane Creek Kitsuma Air + Helm MKII 27.5 170mm Fox Float X2 or DHX2 + Fox Float …" at bounding box center [706, 447] width 204 height 35
click at [668, 431] on select "Cane Creek Kitsuma Air + Helm MKII 27.5 170mm Fox Float X2 or DHX2 + Fox Float …" at bounding box center [706, 447] width 204 height 35
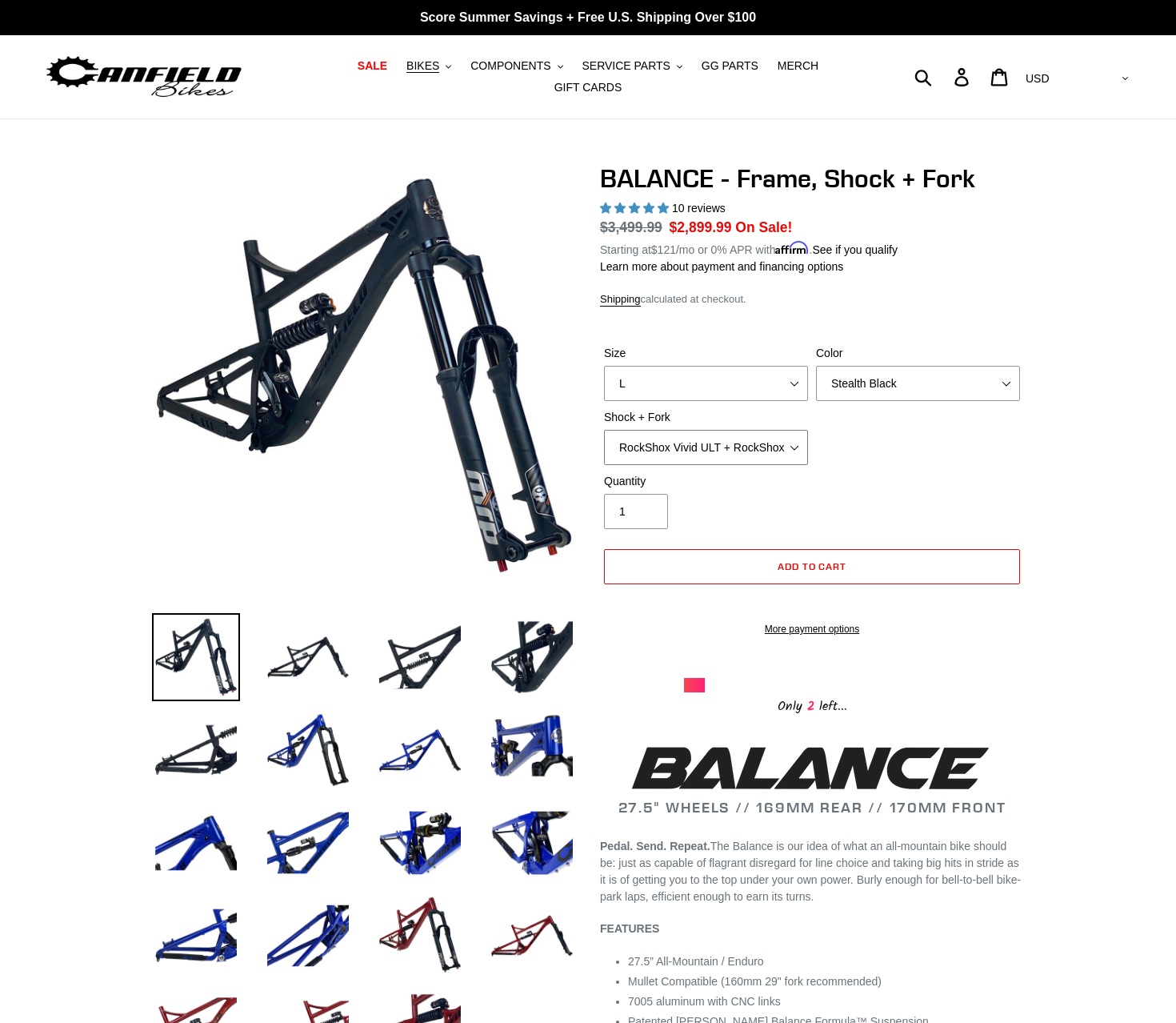
select select "EXT Storia V3-S + Era V2.1 160mm 29 (mullet)"
click at [604, 429] on select "Cane Creek Kitsuma Air + Helm MKII 27.5 170mm Fox Float X2 or DHX2 + Fox Float …" at bounding box center [706, 447] width 204 height 35
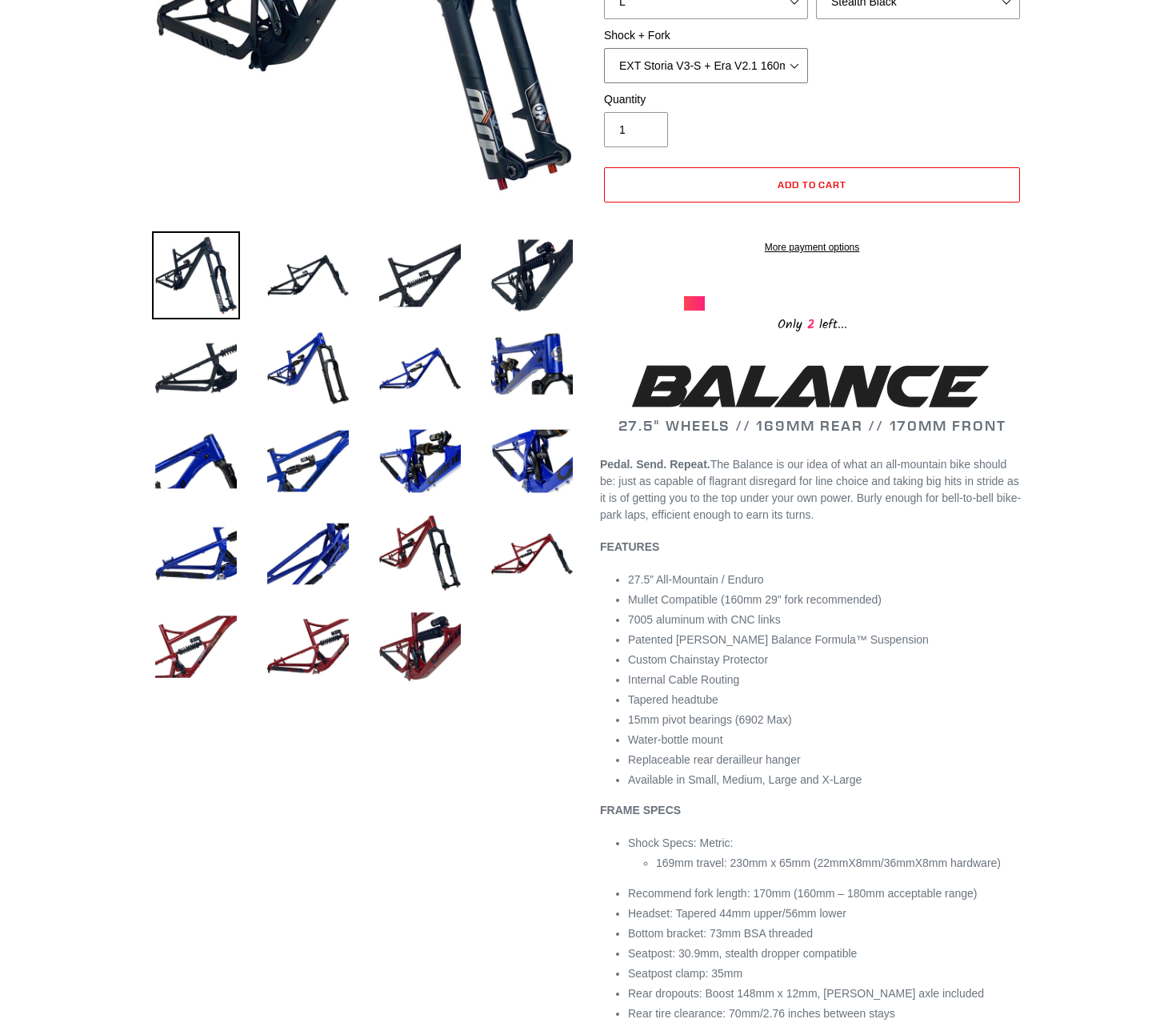
scroll to position [400, 0]
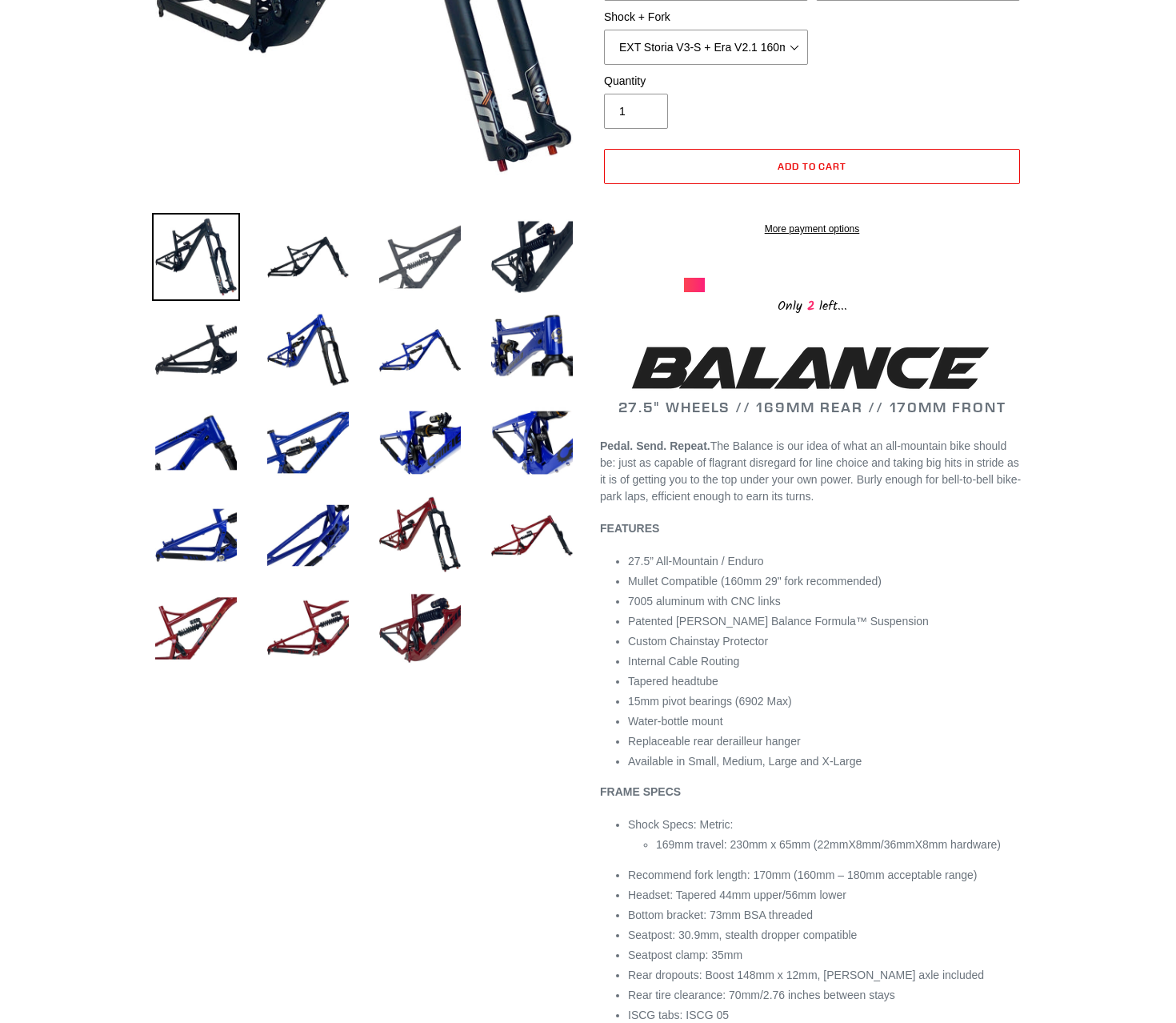
click at [456, 251] on img at bounding box center [420, 257] width 88 height 88
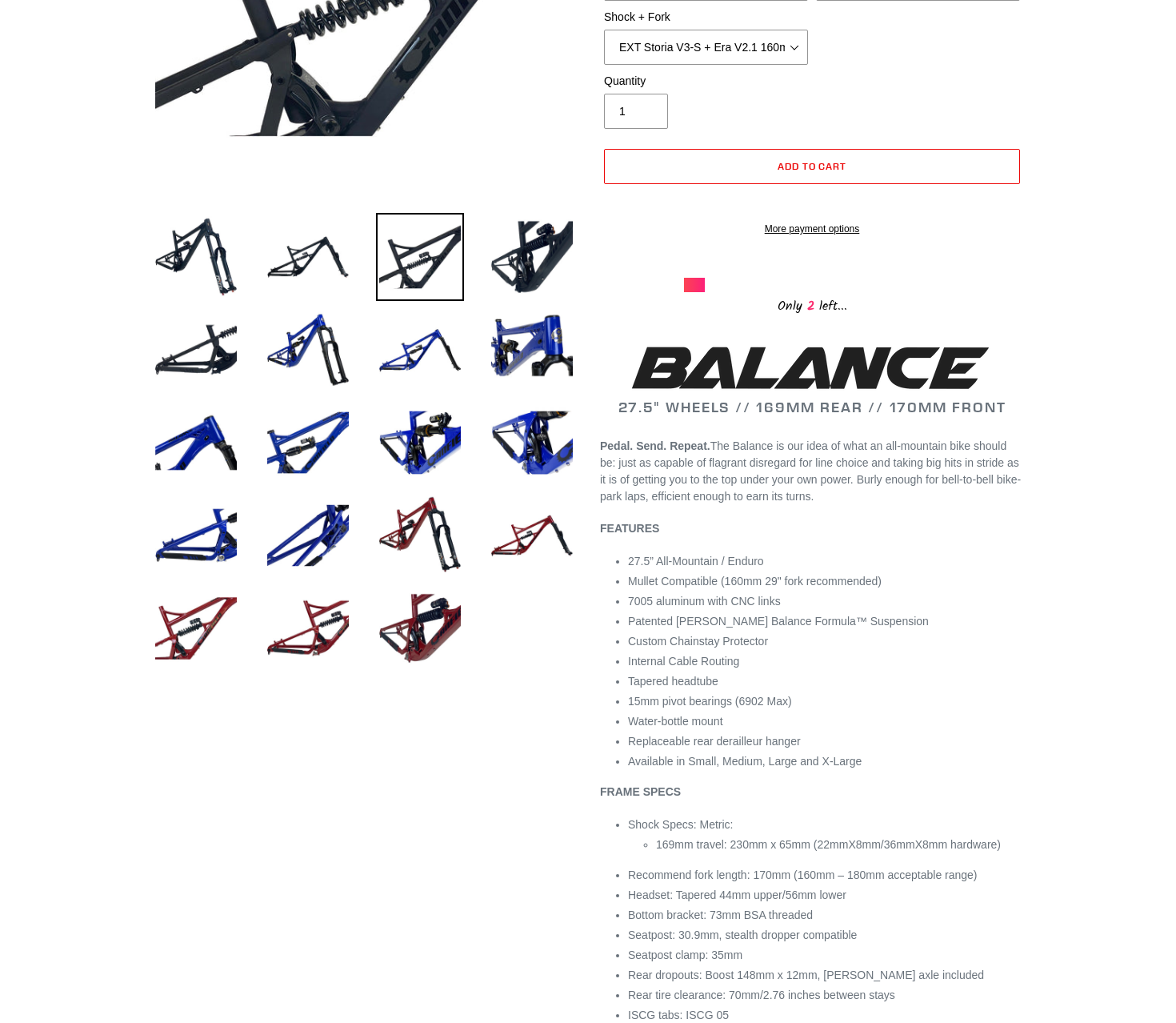
scroll to position [0, 0]
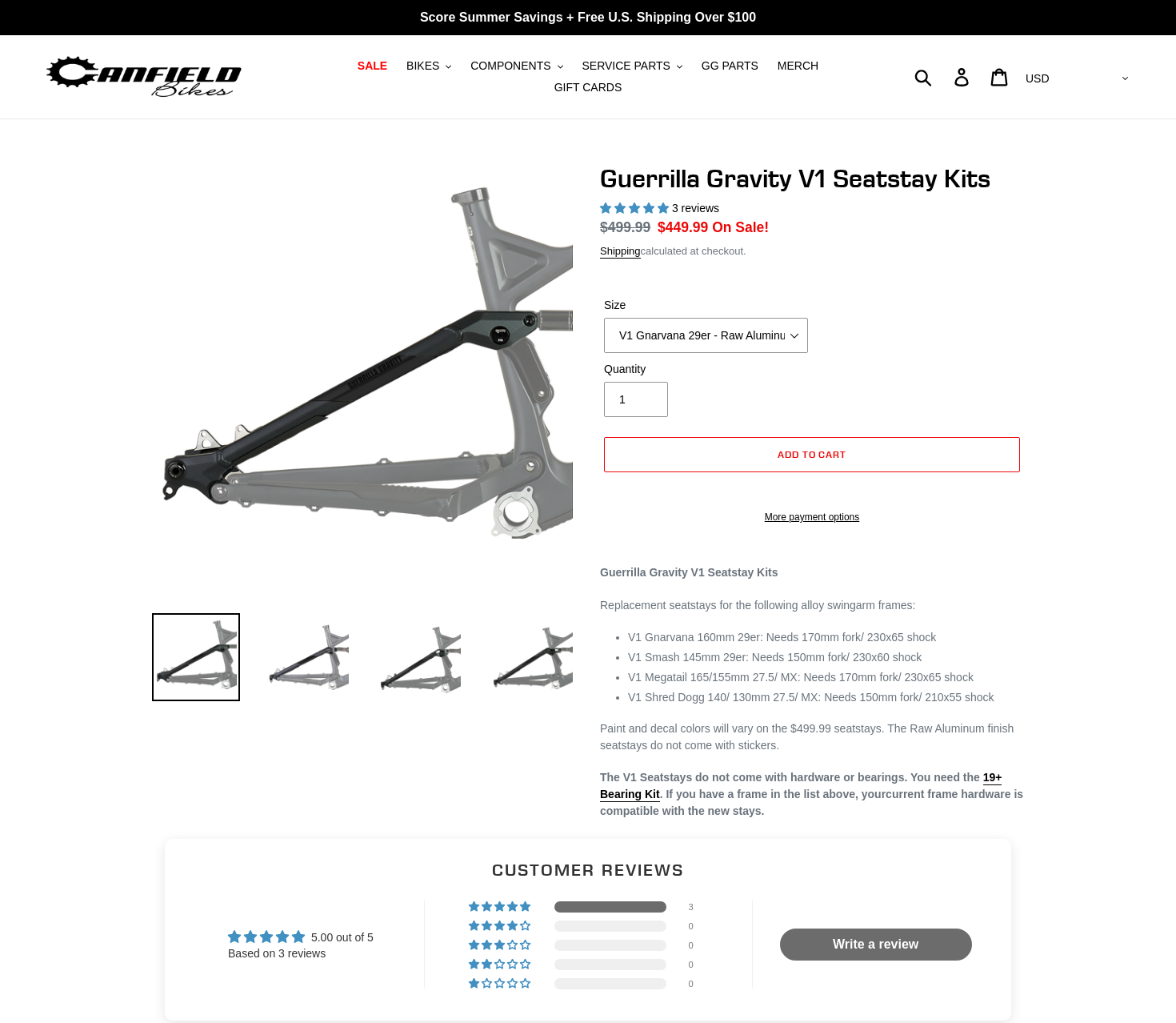
select select "highest-rating"
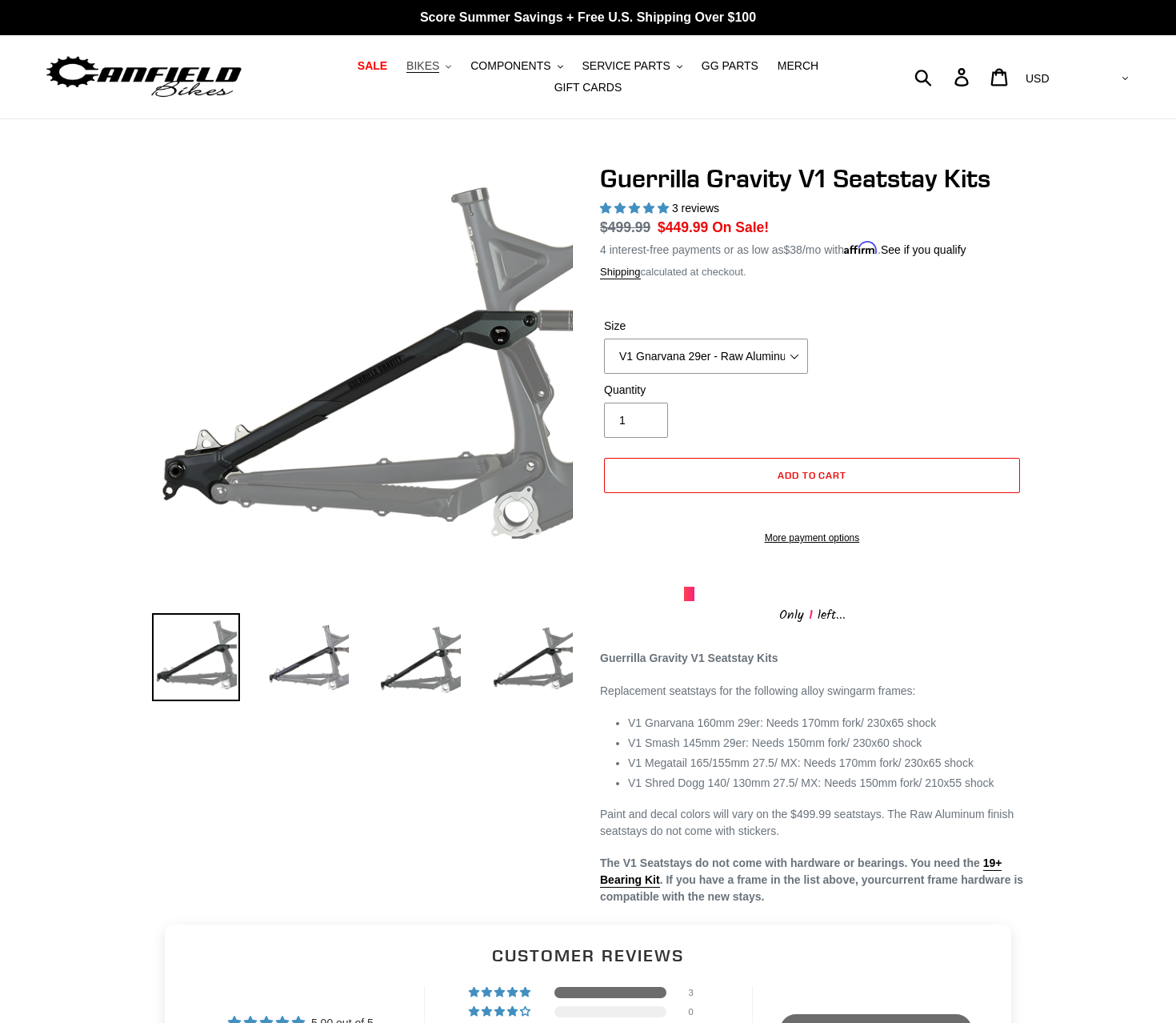
click at [421, 68] on button "BIKES .cls-1{fill:#231f20}" at bounding box center [428, 66] width 61 height 21
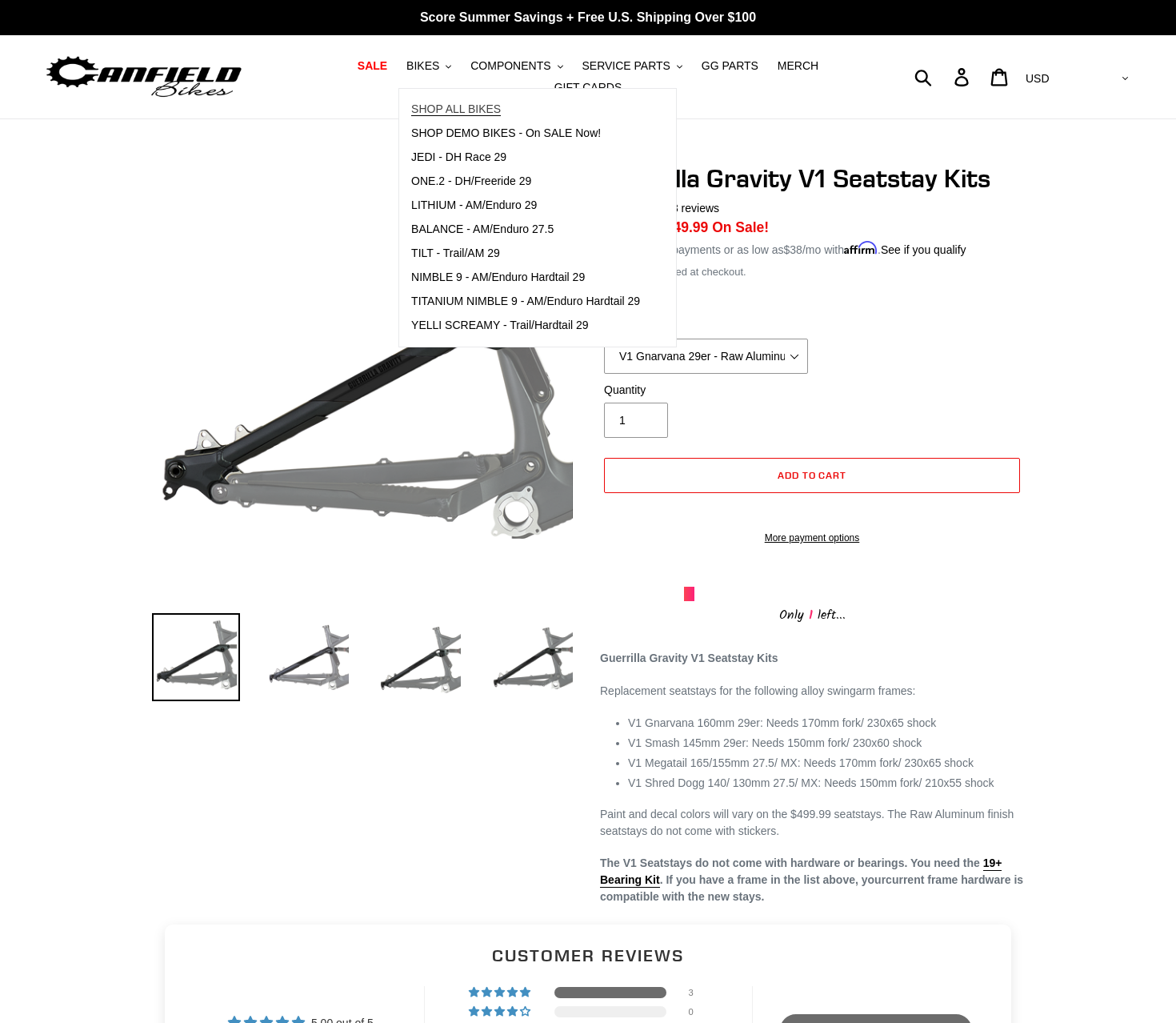
click at [428, 109] on span "SHOP ALL BIKES" at bounding box center [456, 109] width 90 height 14
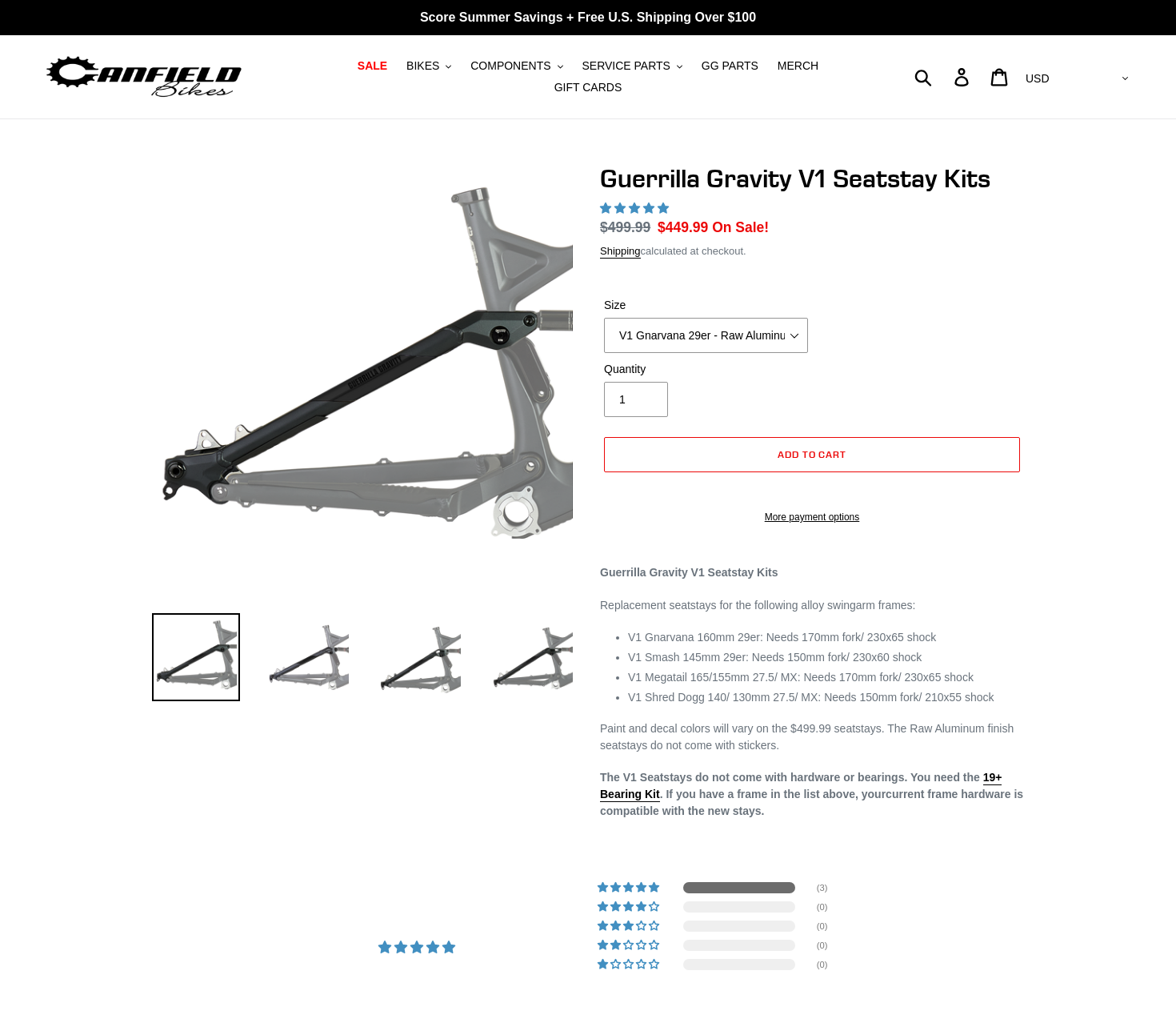
select select "highest-rating"
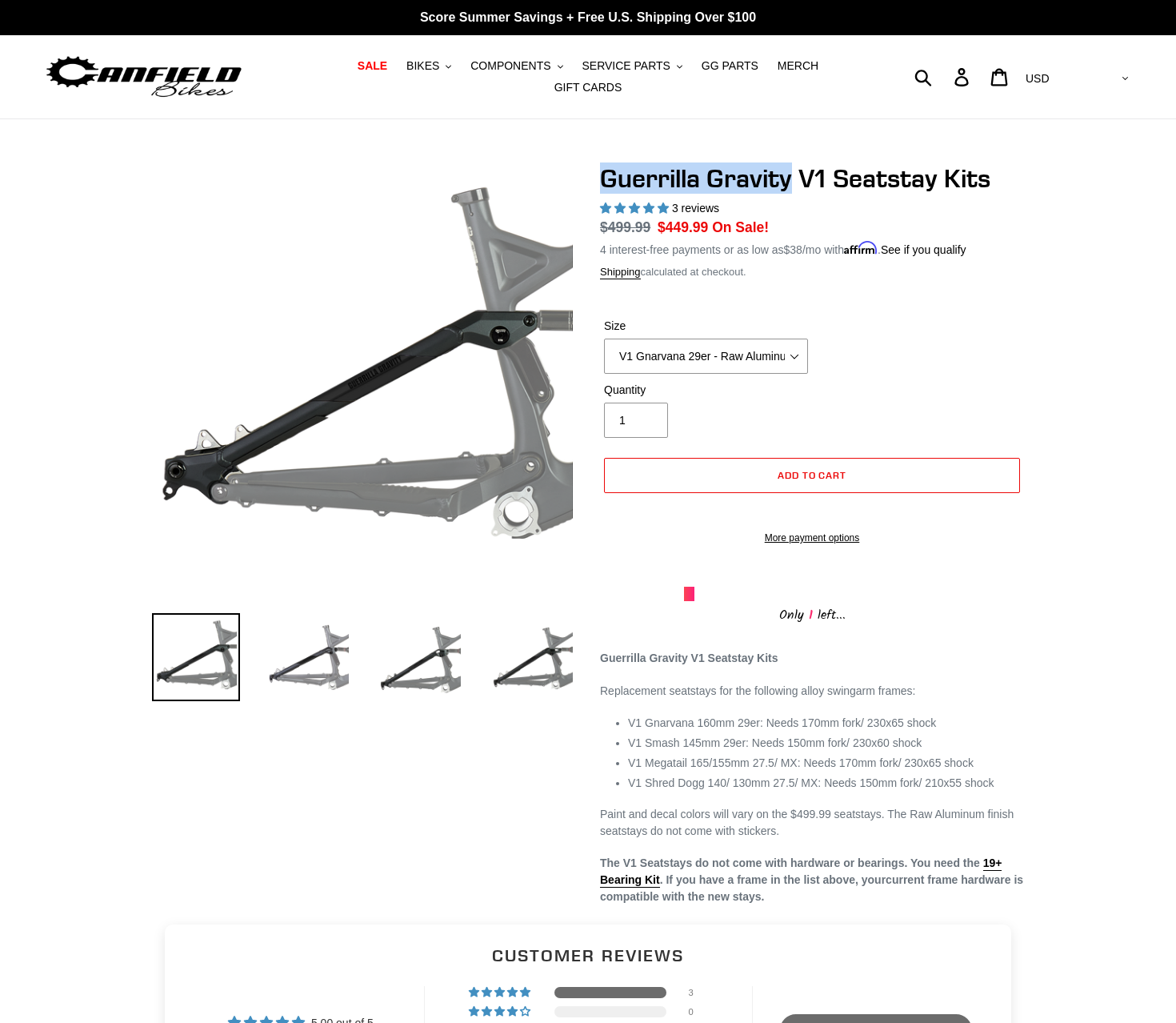
drag, startPoint x: 606, startPoint y: 168, endPoint x: 792, endPoint y: 151, distance: 186.8
copy h1 "Guerrilla Gravity"
click at [944, 69] on form "Submit" at bounding box center [902, 77] width 84 height 35
click at [892, 61] on input "Search" at bounding box center [902, 77] width 84 height 35
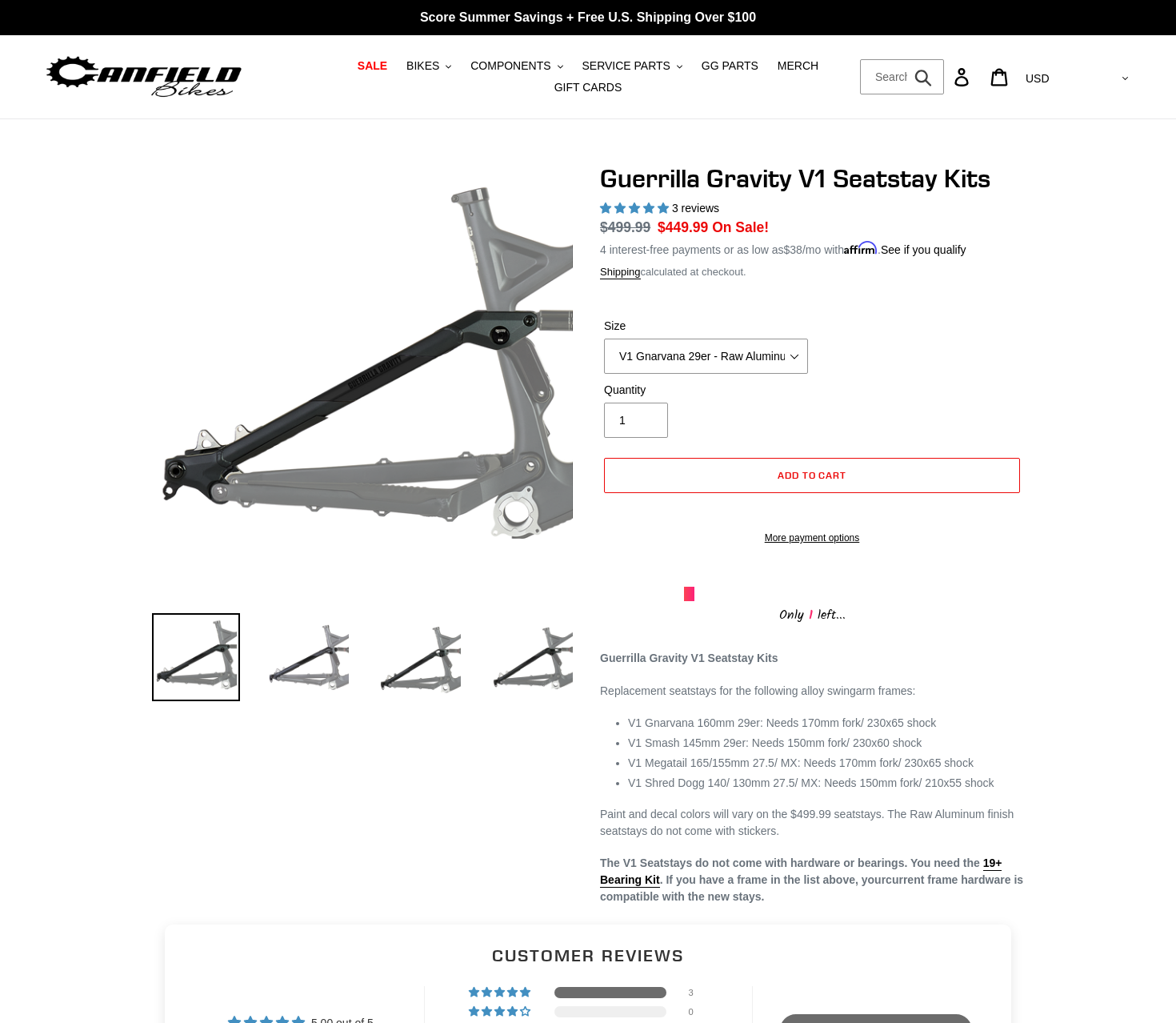
paste input "Guerrilla Gravity"
type input "Guerrilla Gravity"
click at [905, 60] on button "Submit" at bounding box center [925, 77] width 39 height 35
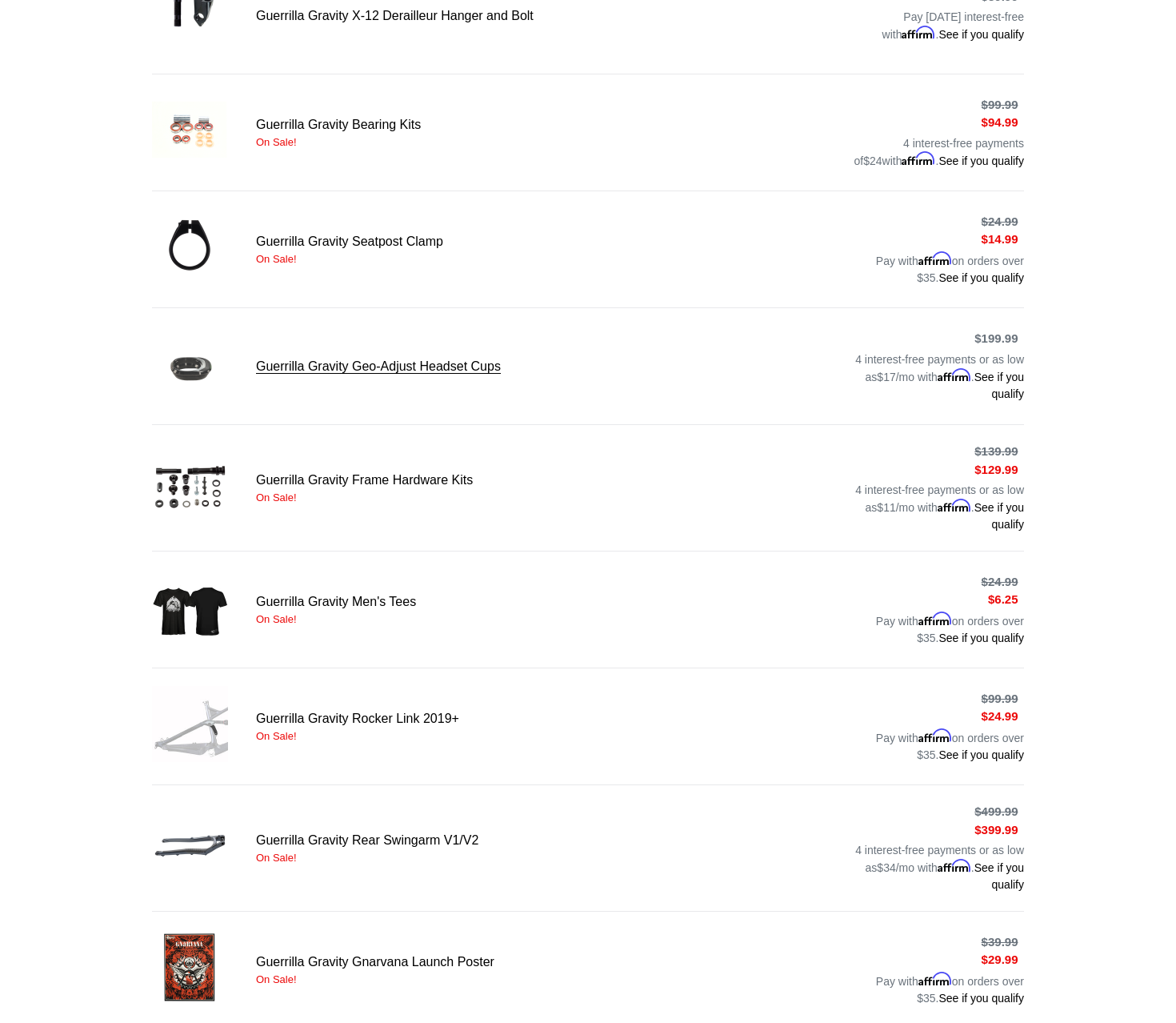
scroll to position [914, 0]
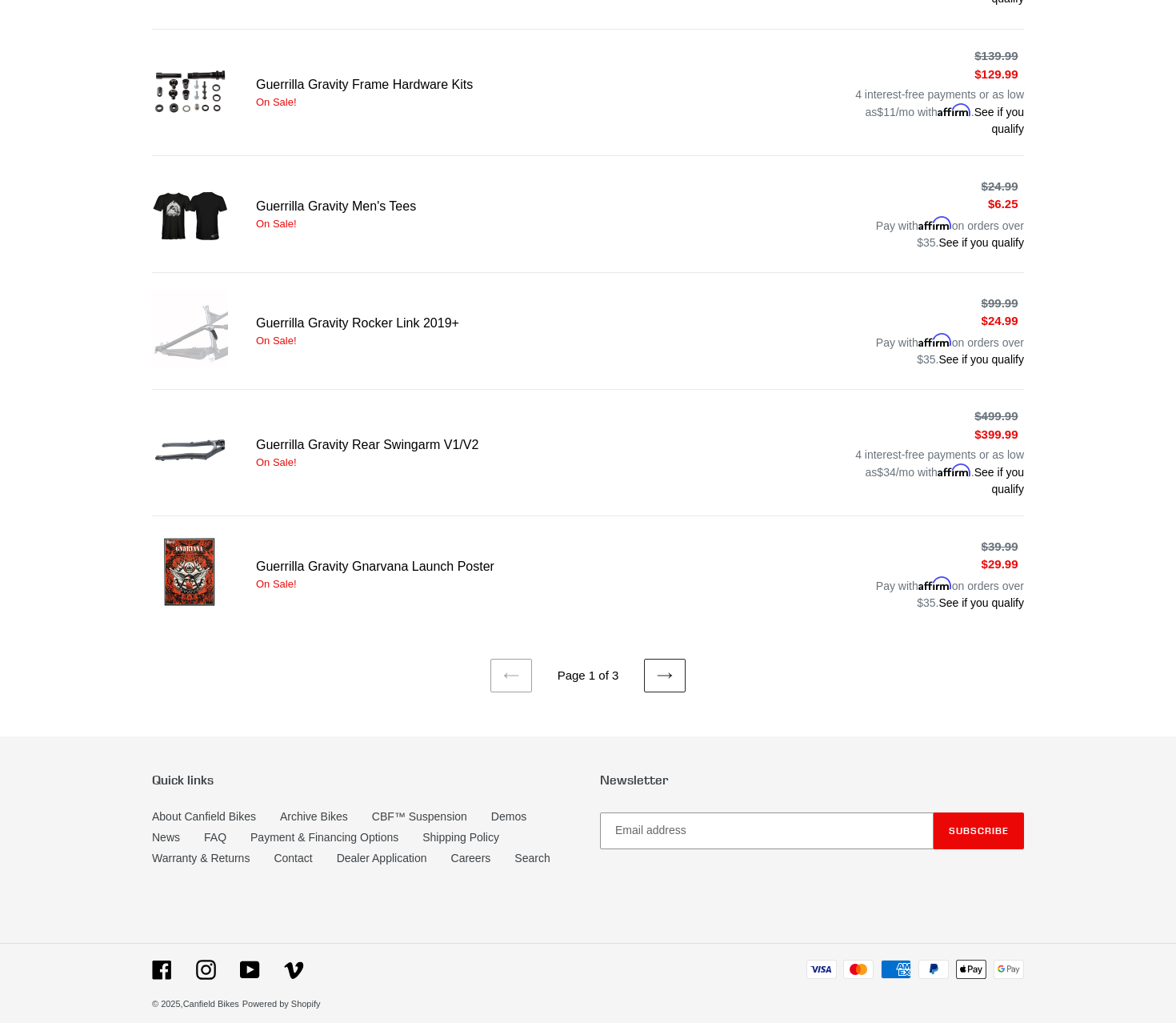
click at [659, 668] on icon at bounding box center [665, 676] width 16 height 16
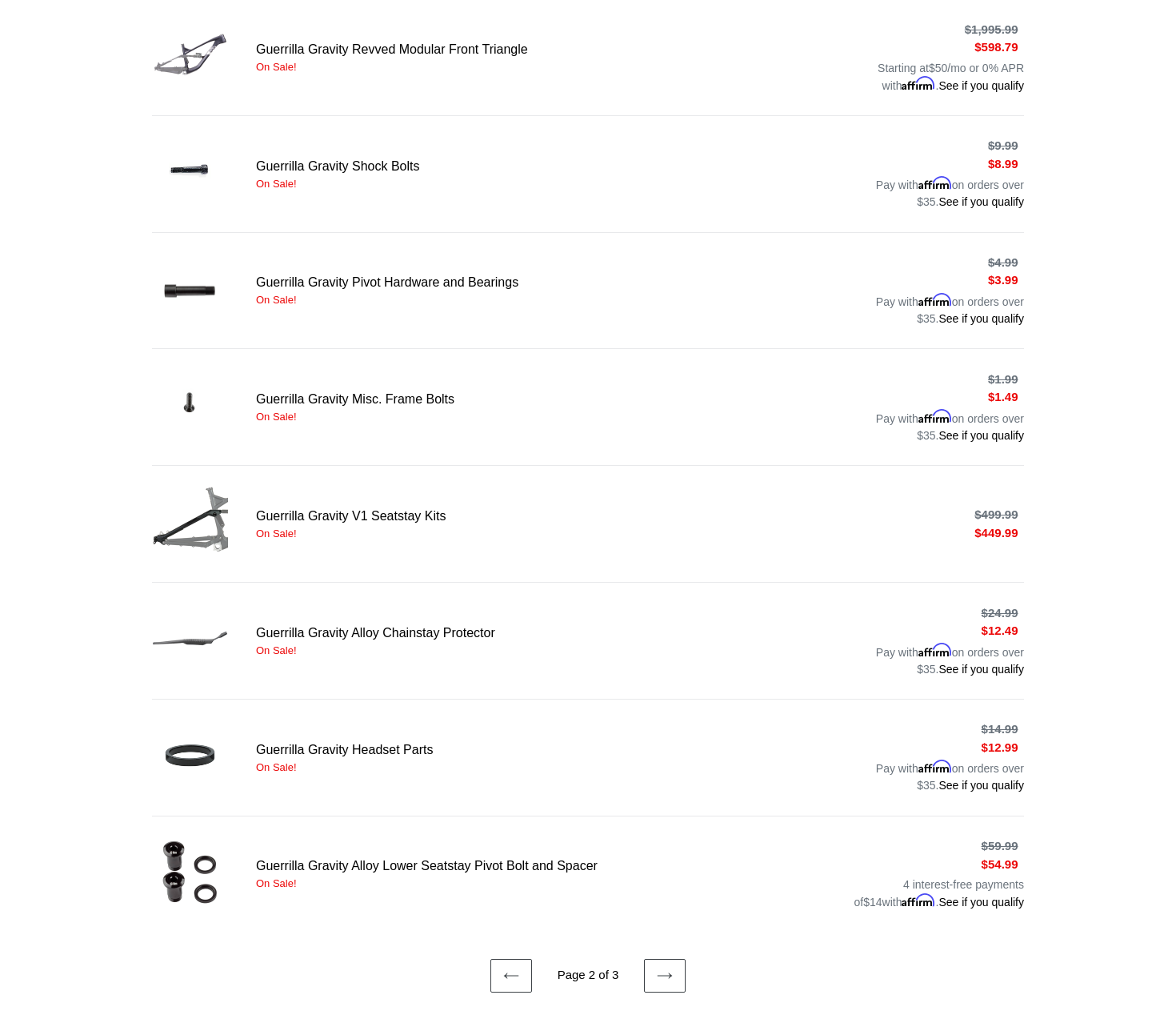
scroll to position [890, 0]
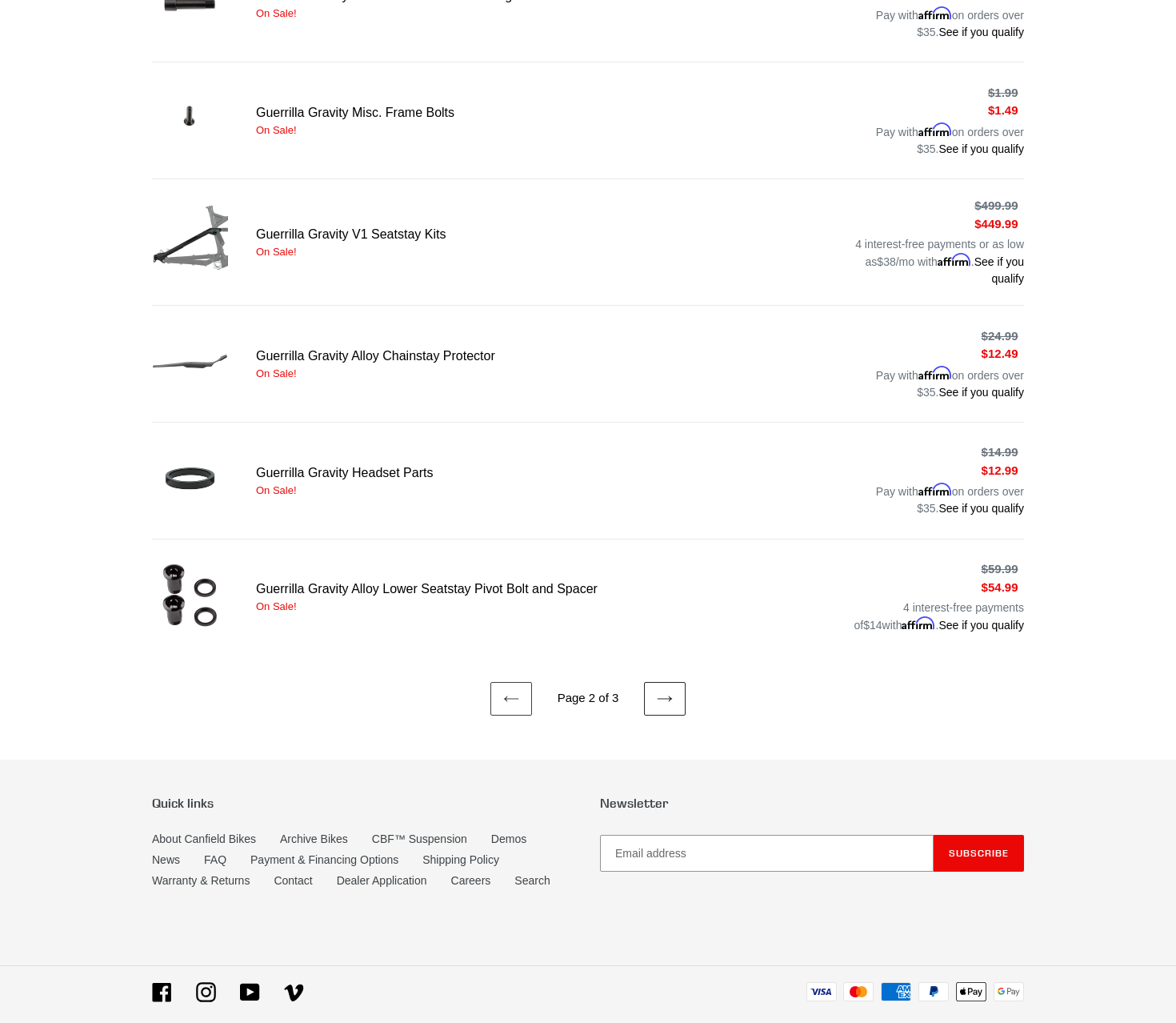
click at [675, 682] on link "Next page" at bounding box center [664, 698] width 42 height 33
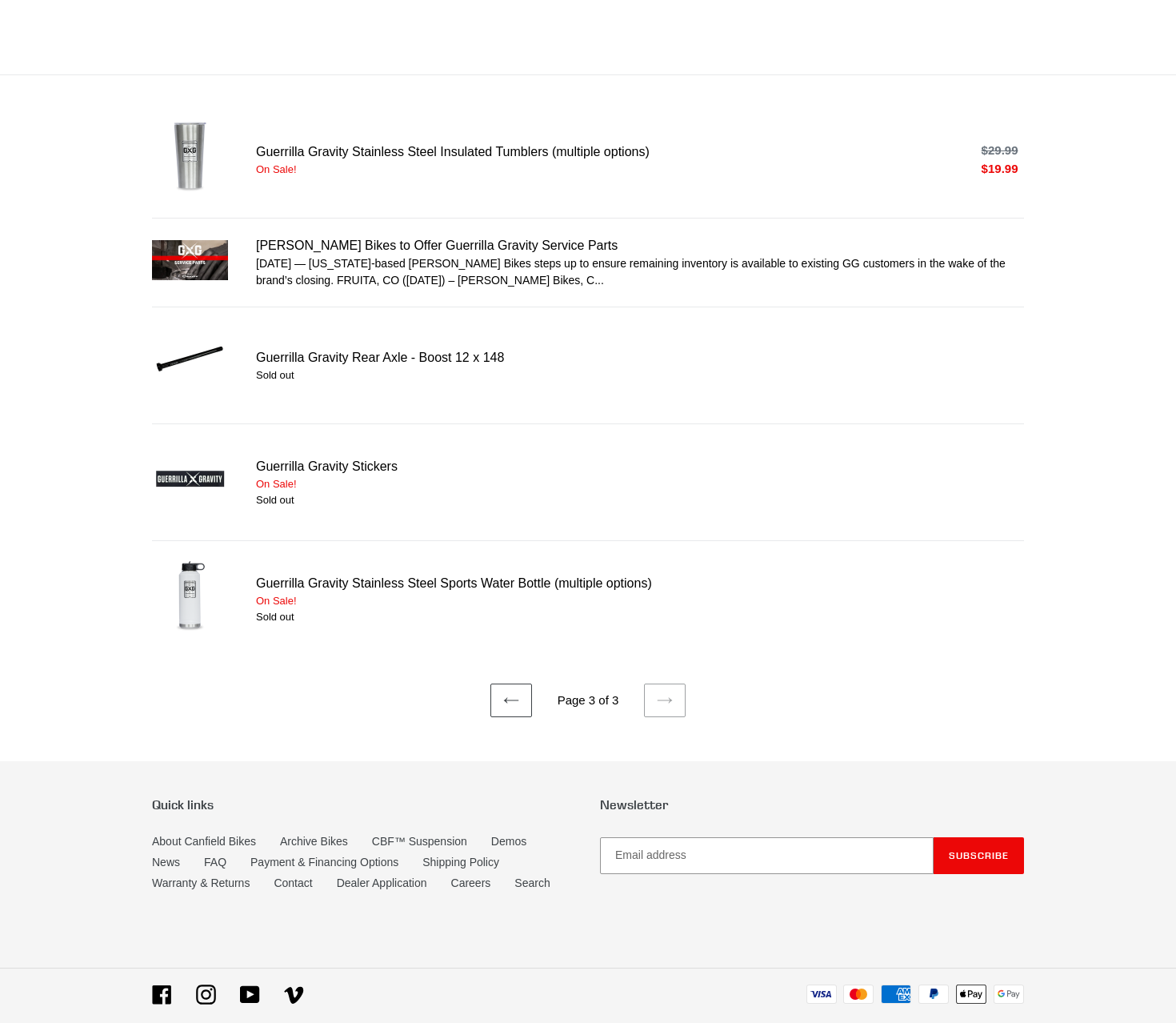
scroll to position [287, 0]
